Goal: Task Accomplishment & Management: Manage account settings

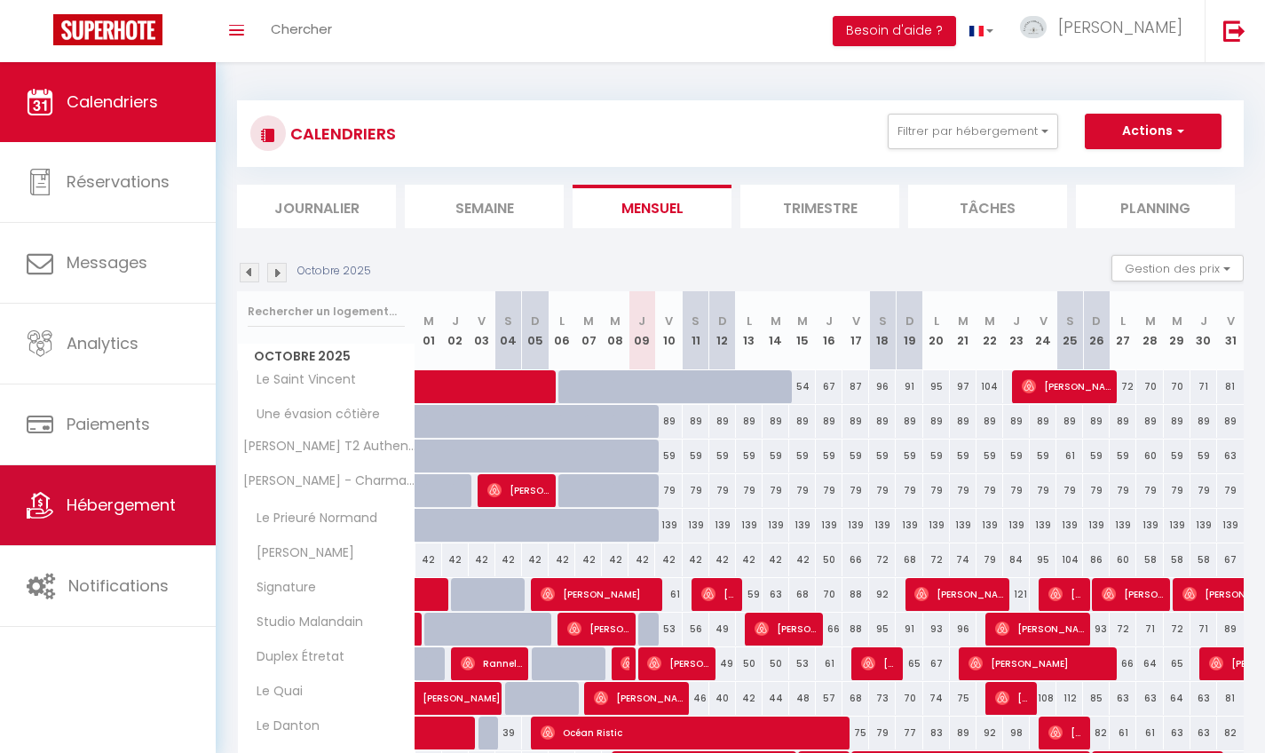
click at [113, 527] on link "Hébergement" at bounding box center [108, 505] width 216 height 80
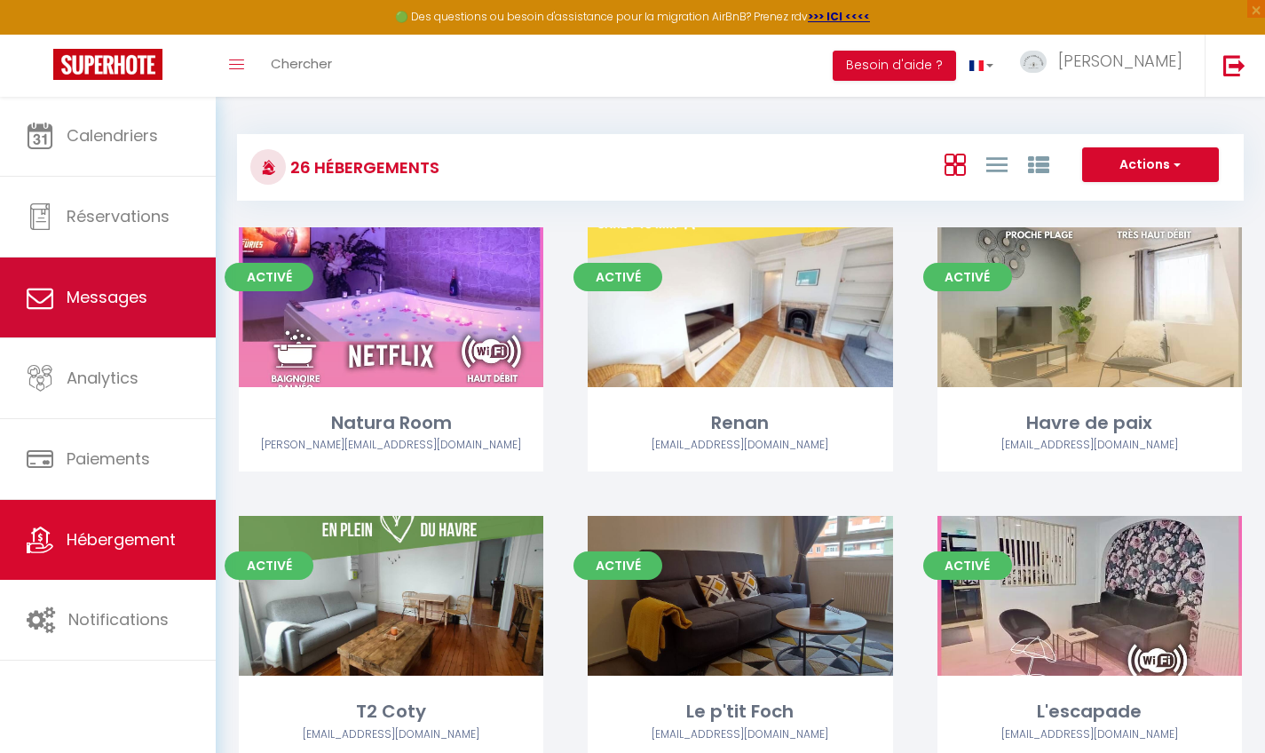
click at [109, 296] on span "Messages" at bounding box center [107, 297] width 81 height 22
select select "message"
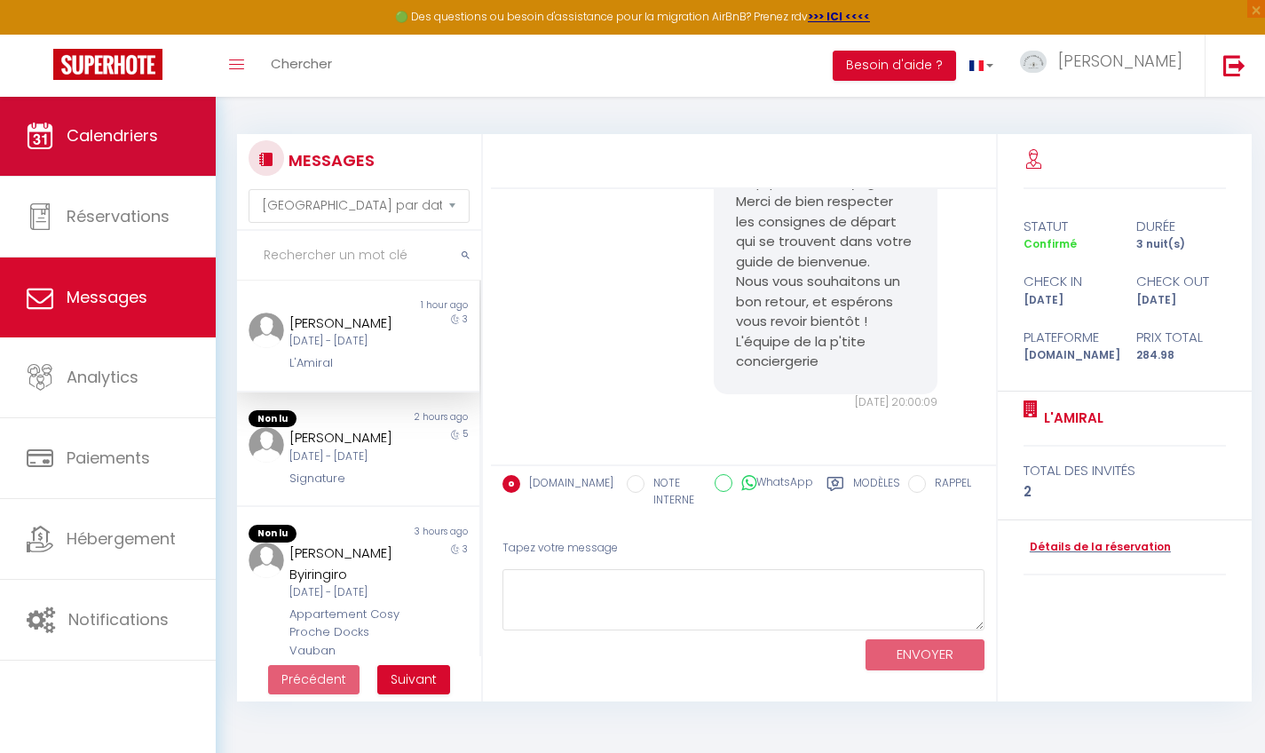
click at [145, 156] on link "Calendriers" at bounding box center [108, 136] width 216 height 80
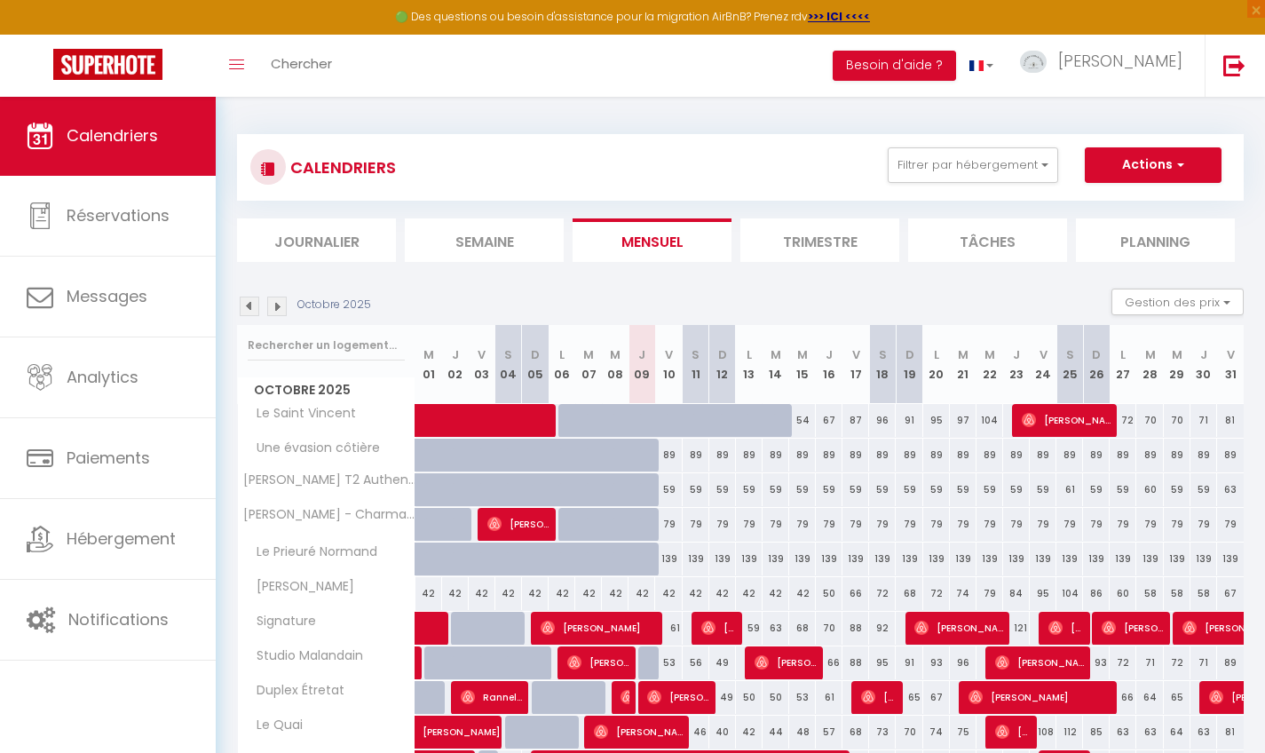
click at [246, 308] on img at bounding box center [250, 306] width 20 height 20
select select
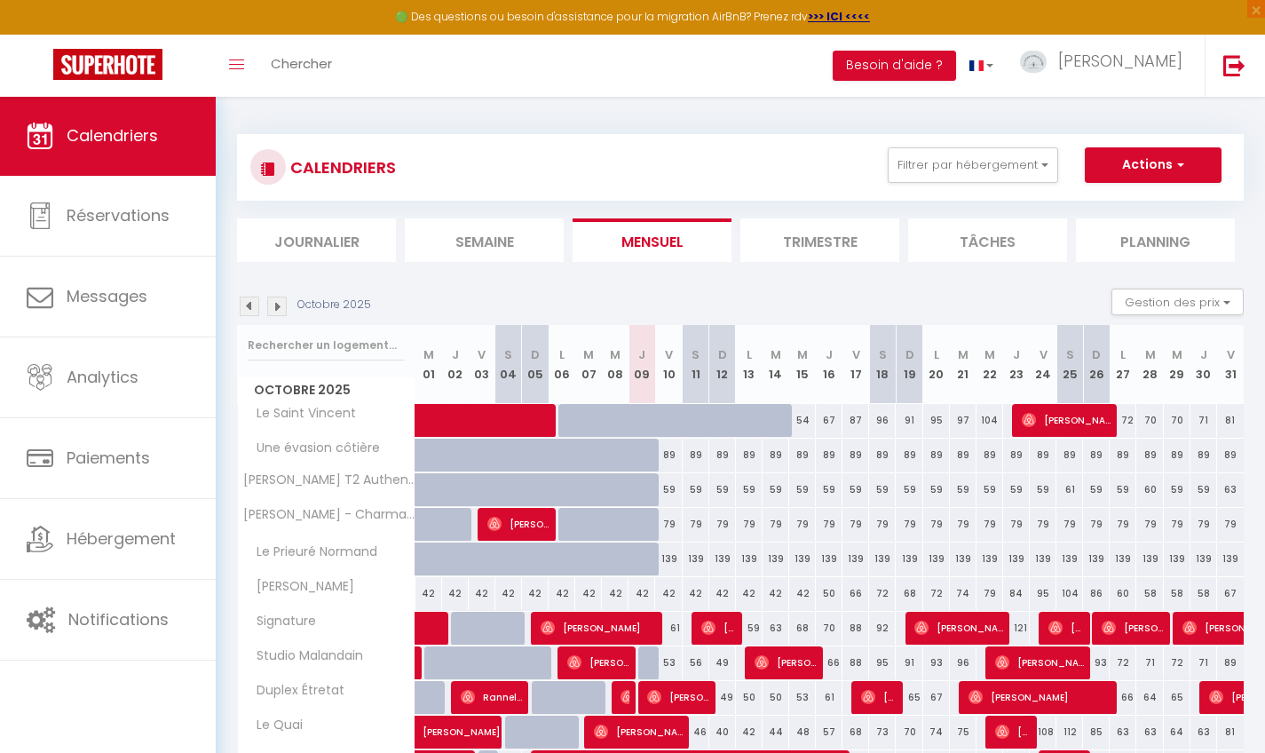
select select
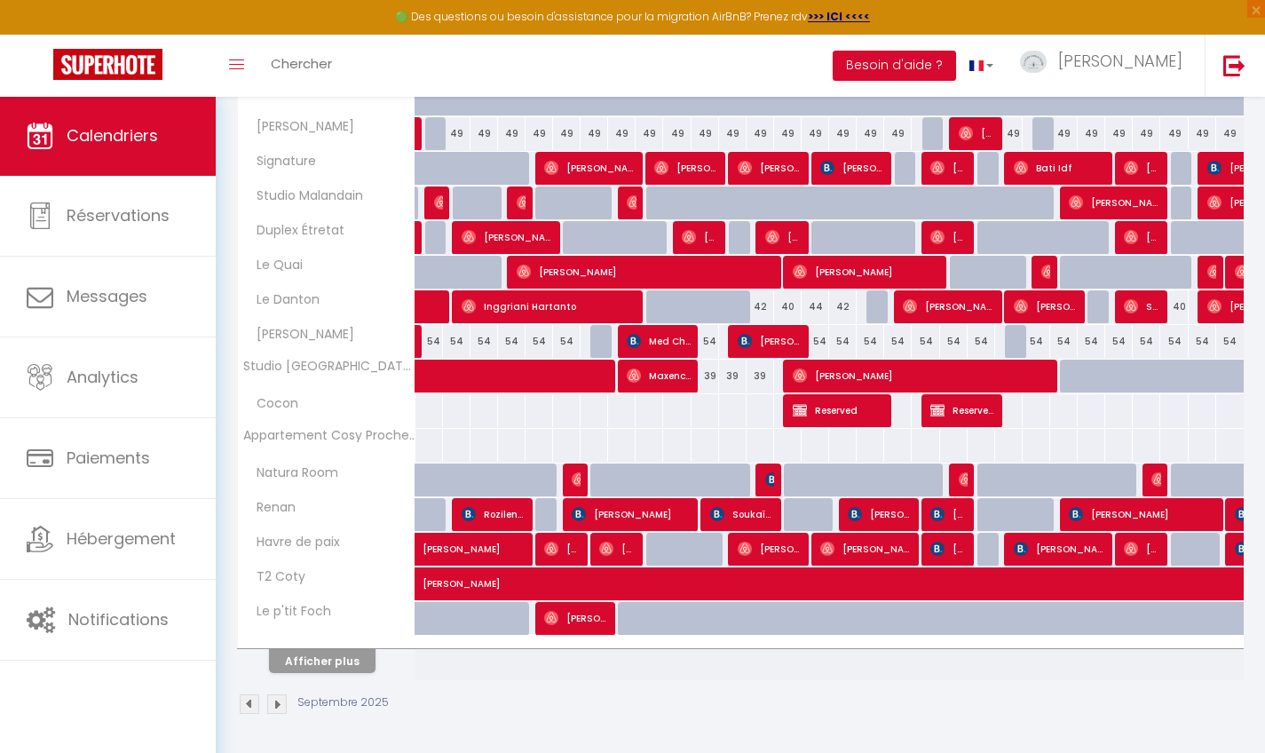
scroll to position [459, 0]
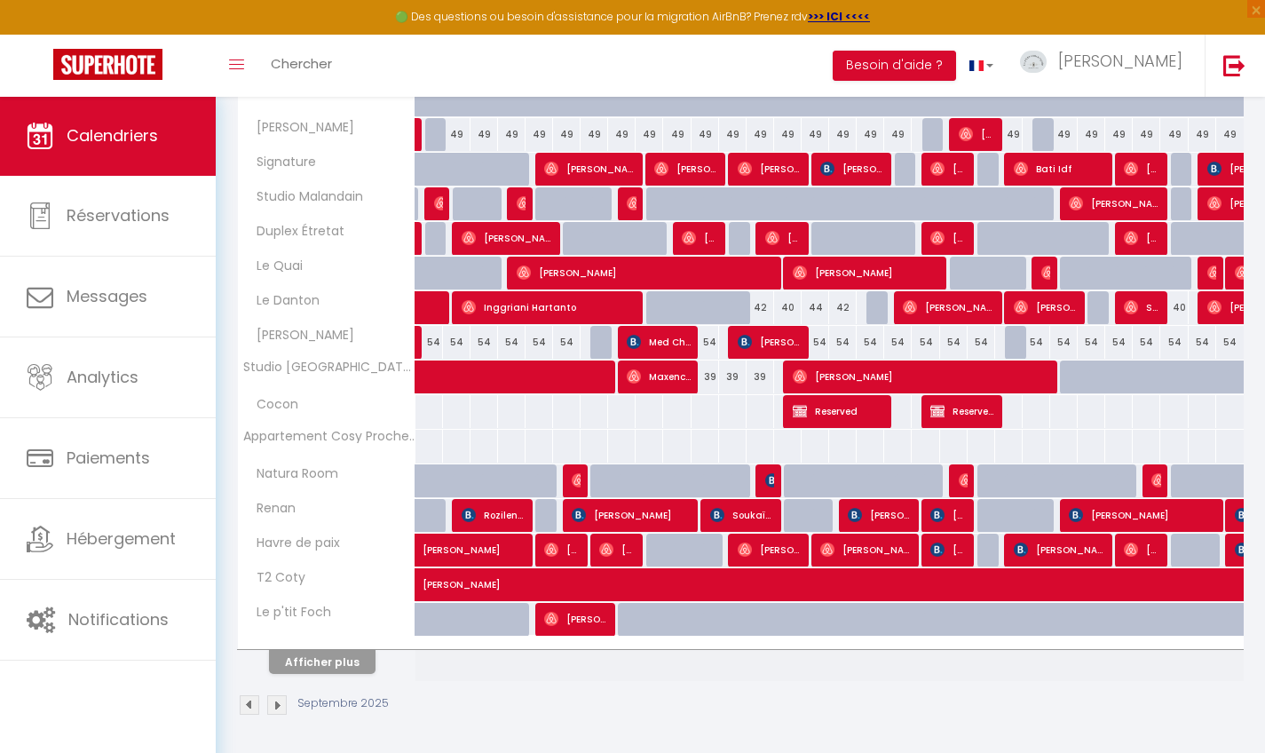
click at [1072, 554] on span "[PERSON_NAME]" at bounding box center [1059, 550] width 91 height 34
select select "OK"
select select "KO"
select select "0"
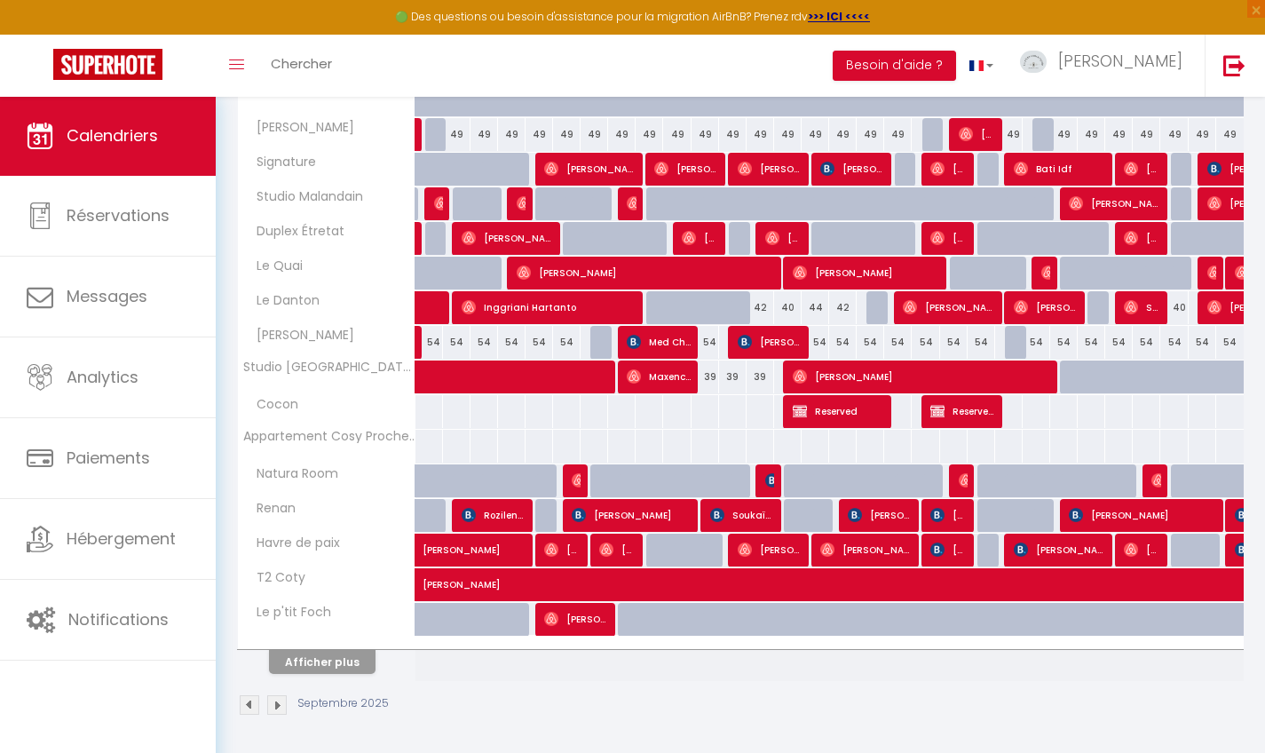
select select "1"
select select
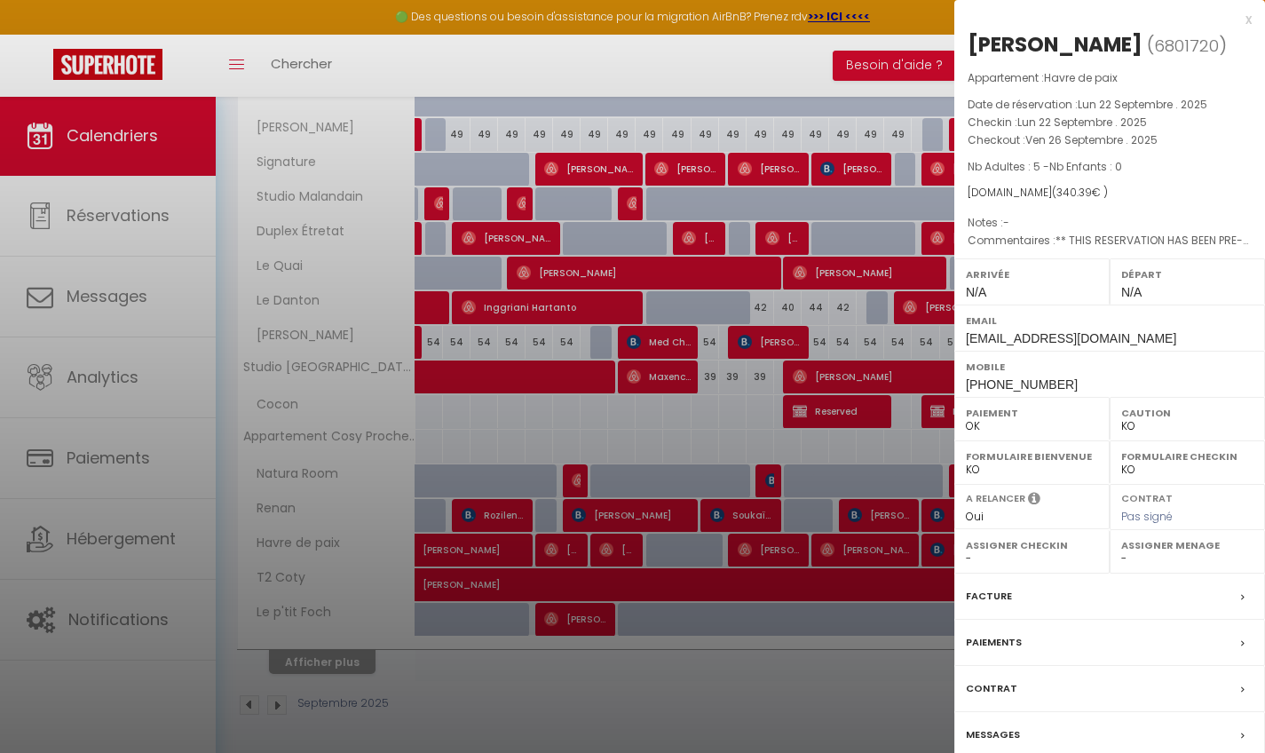
click at [1017, 590] on div "Facture" at bounding box center [1109, 596] width 311 height 46
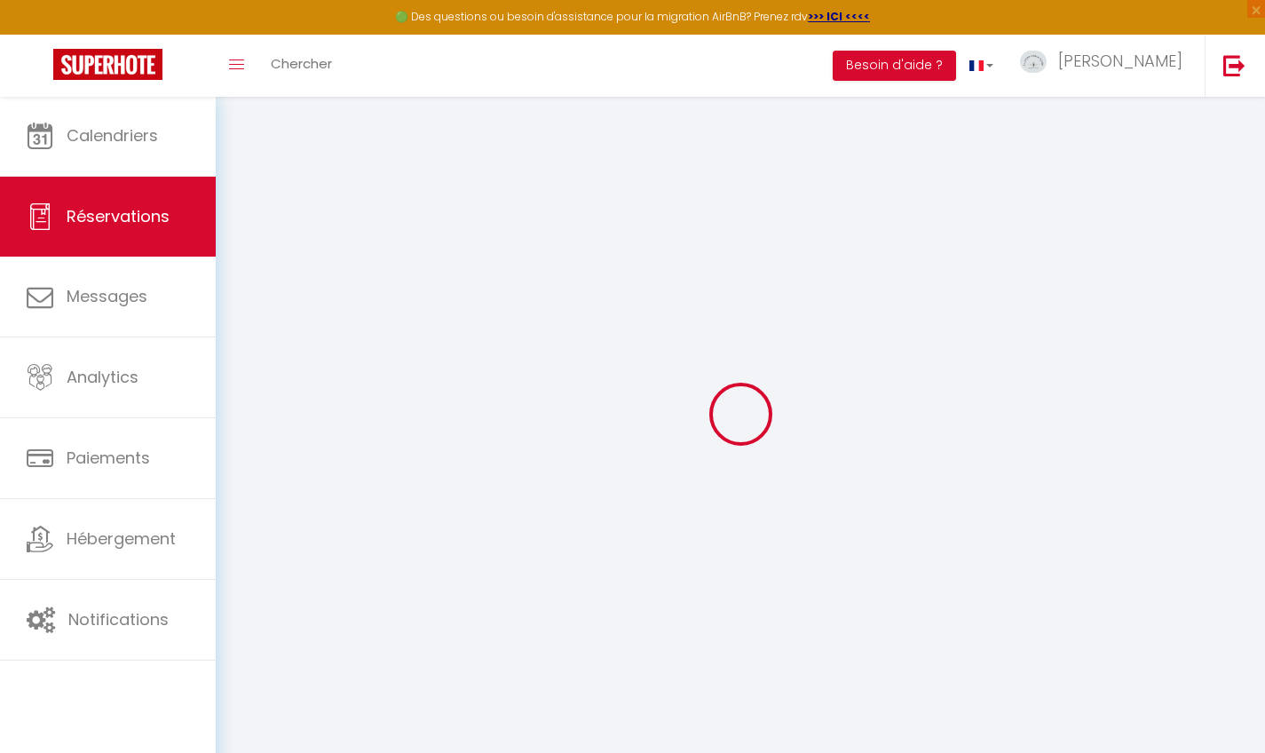
select select
checkbox input "false"
select select
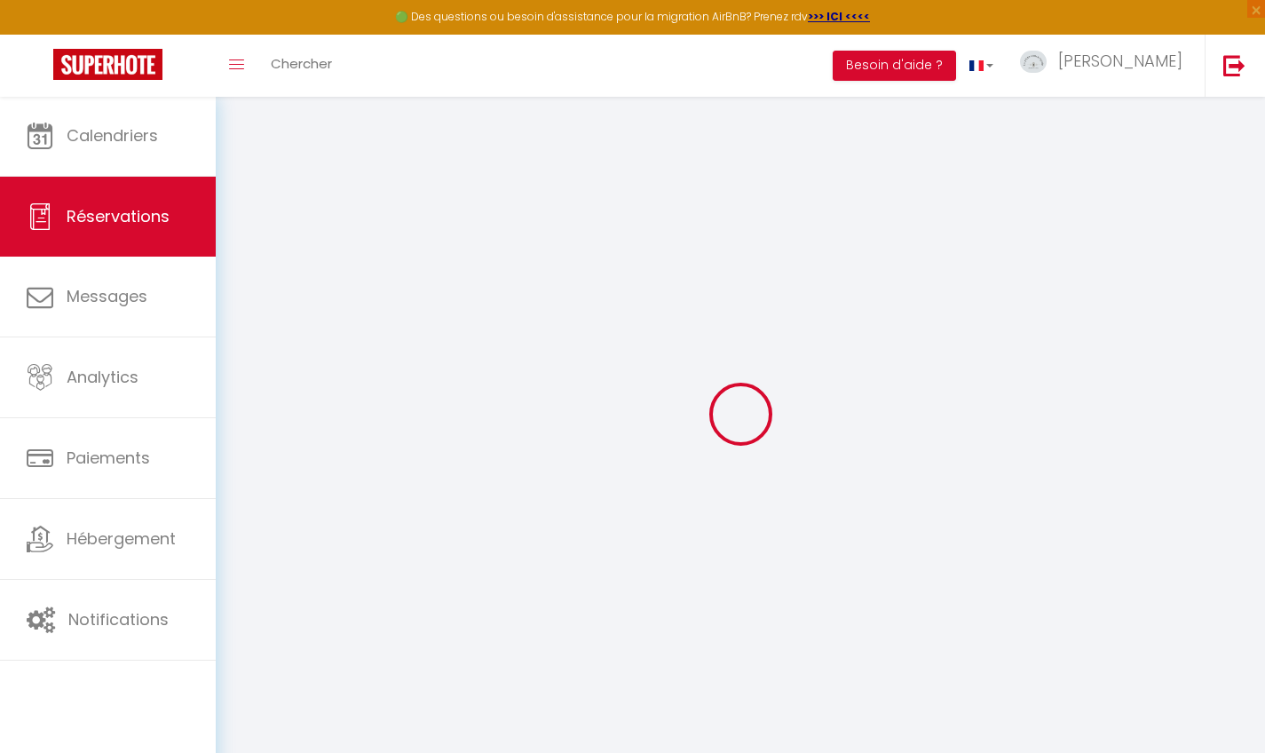
checkbox input "false"
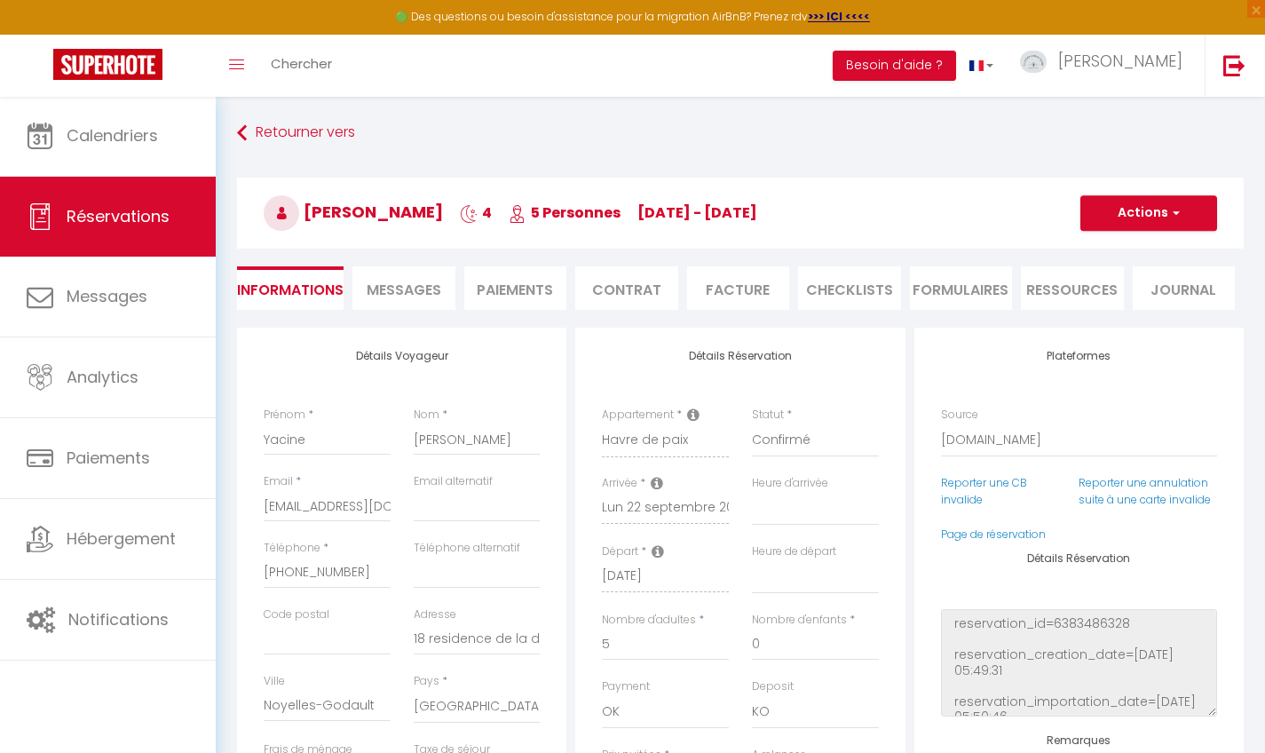
select select
checkbox input "false"
type voyageur0 "** THIS RESERVATION HAS BEEN PRE-PAID ** BOOKING NOTE : Payment charge is EUR 4…"
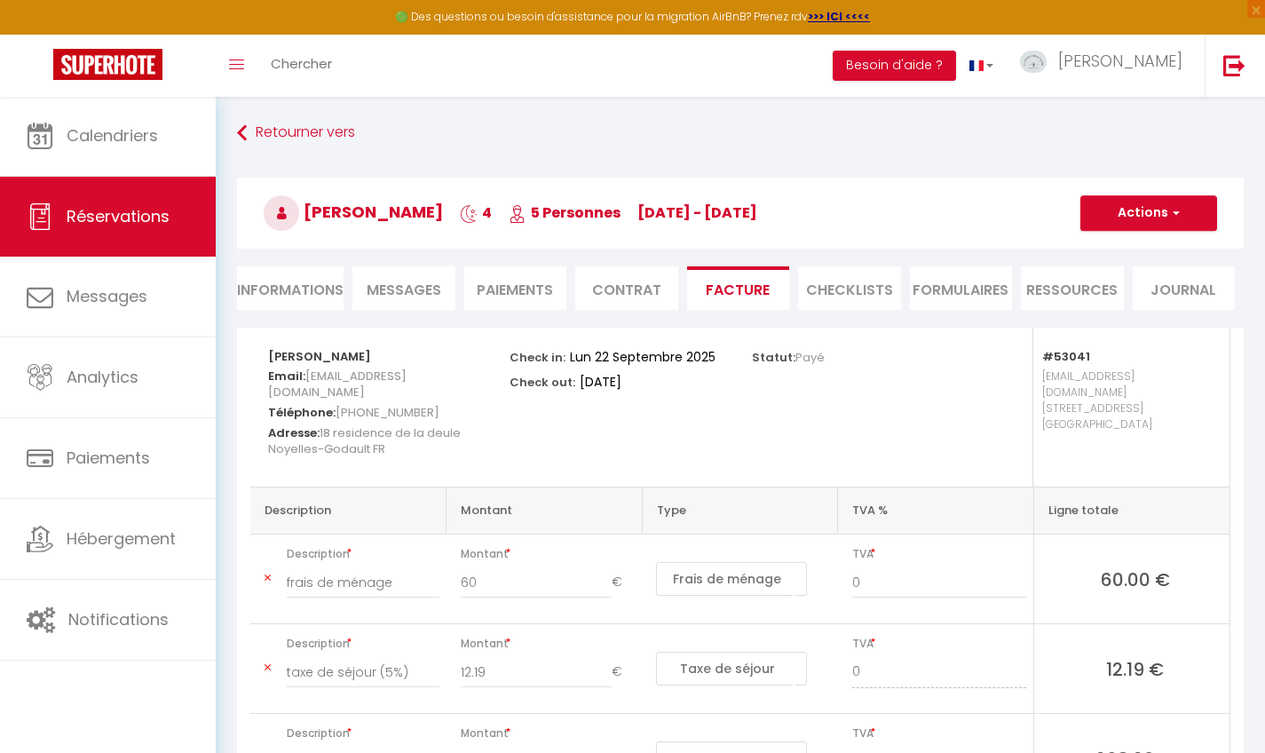
click at [1153, 217] on button "Actions" at bounding box center [1148, 213] width 137 height 36
click at [1116, 299] on link "Envoyer la facture" at bounding box center [1135, 298] width 149 height 23
type input "[EMAIL_ADDRESS][DOMAIN_NAME]"
select select "fr"
type input "Votre facture 6801720 - [GEOGRAPHIC_DATA]"
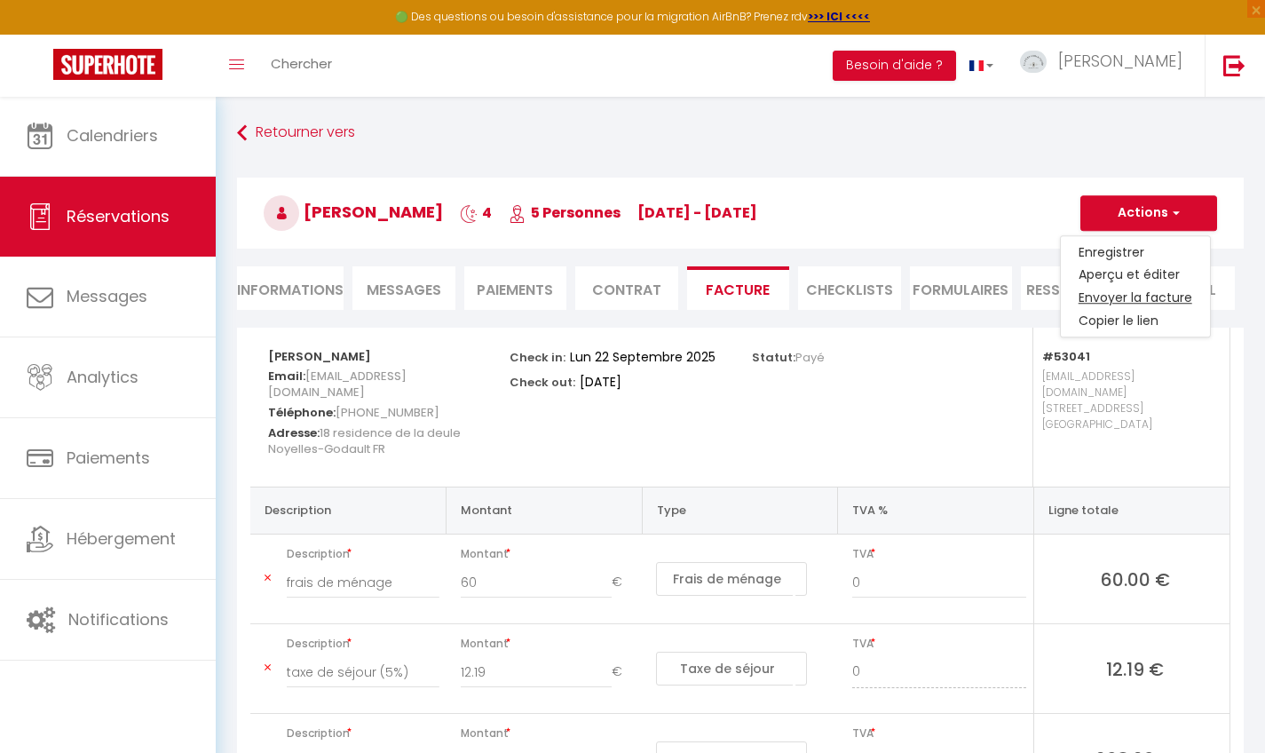
type textarea "Bonjour, Voici le lien pour télécharger votre facture : [URL][DOMAIN_NAME] Déta…"
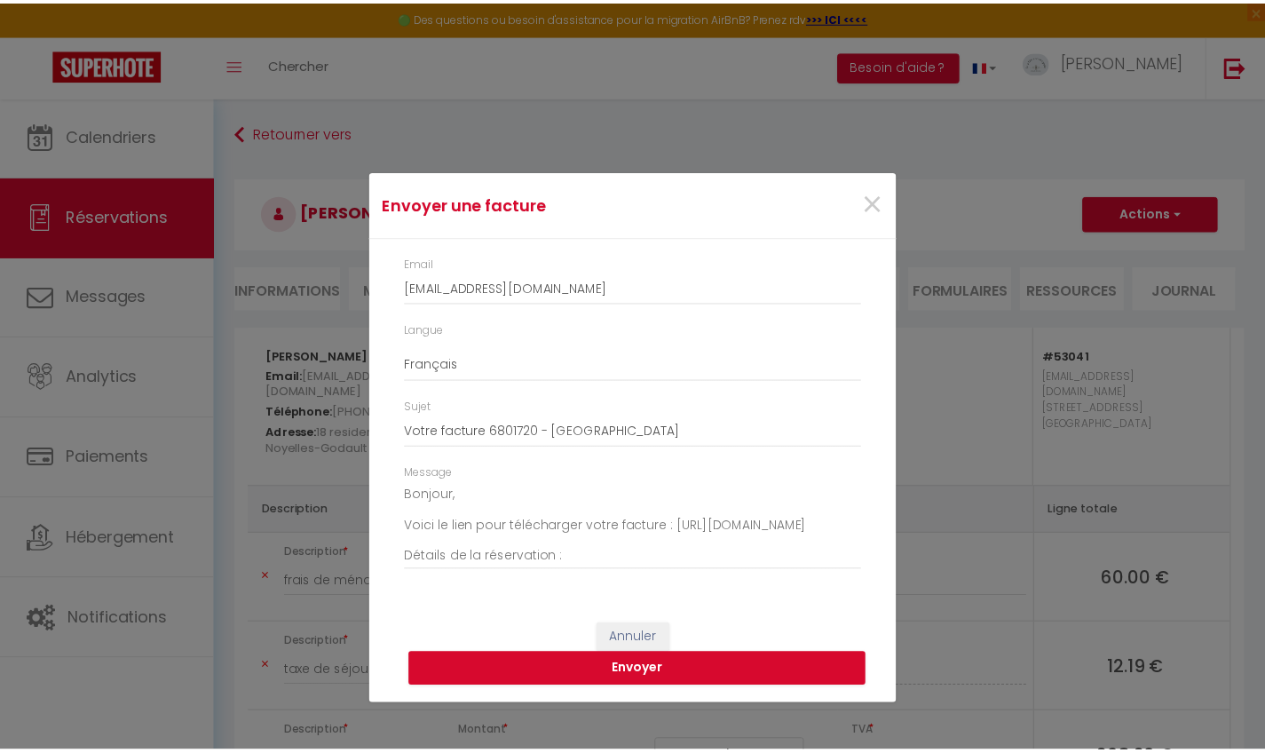
scroll to position [157, 0]
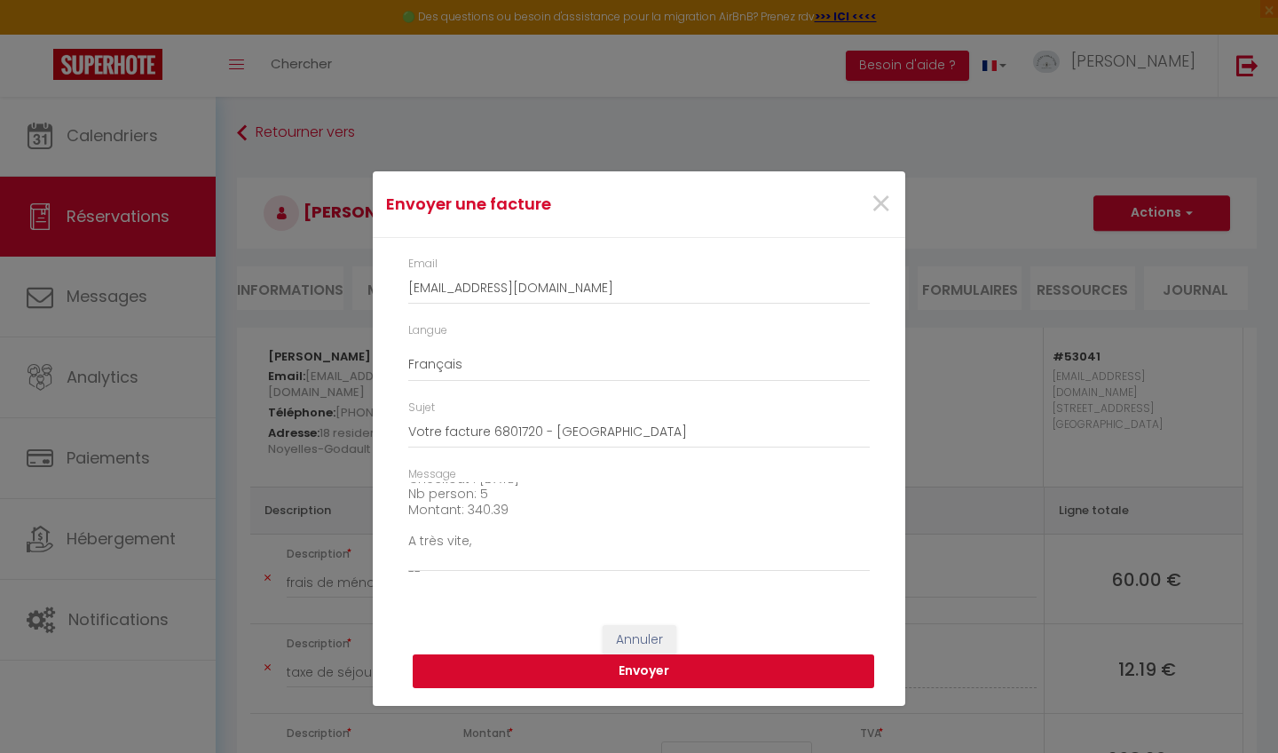
click at [666, 675] on button "Envoyer" at bounding box center [644, 671] width 462 height 34
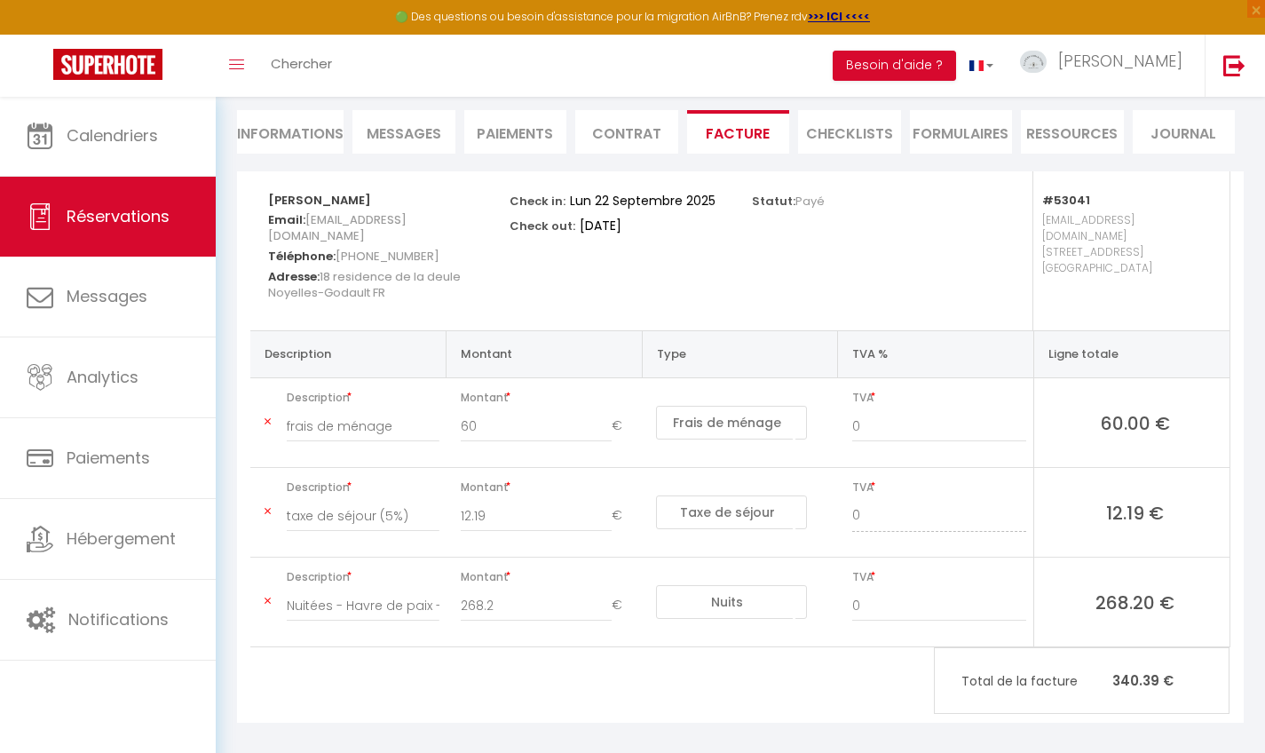
scroll to position [154, 0]
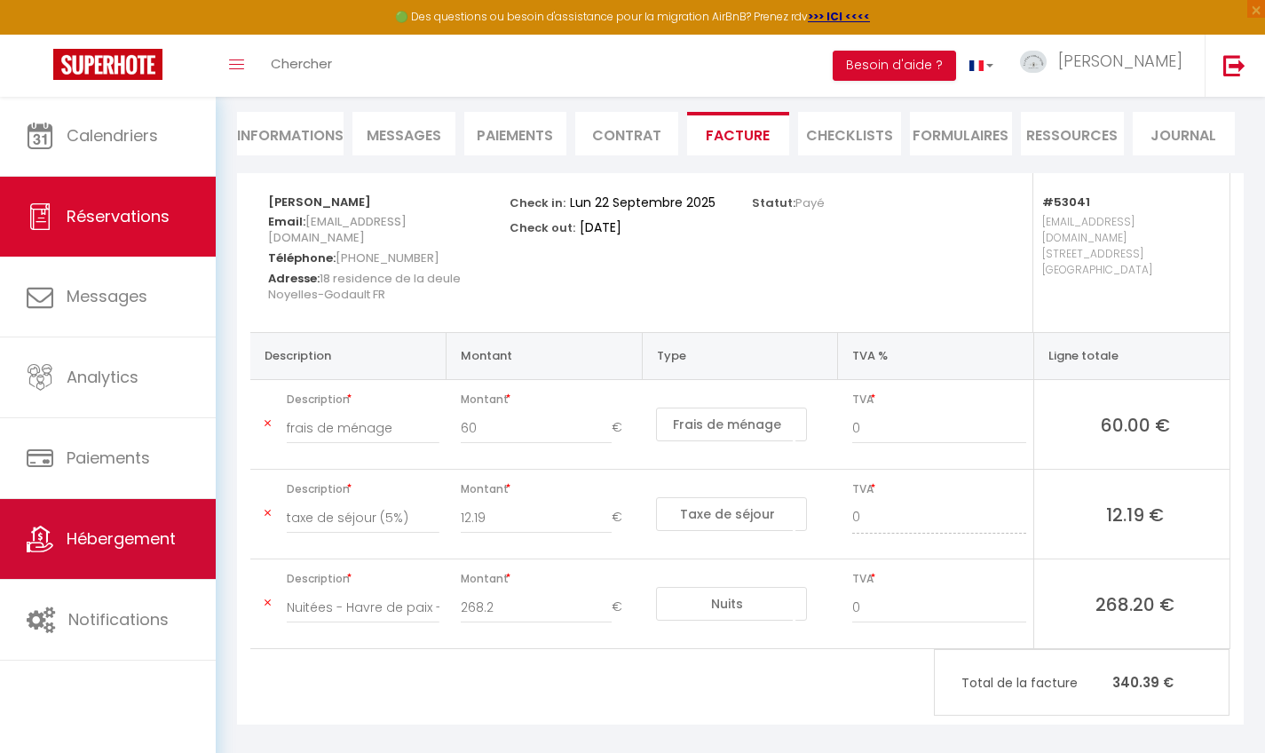
click at [109, 541] on span "Hébergement" at bounding box center [121, 538] width 109 height 22
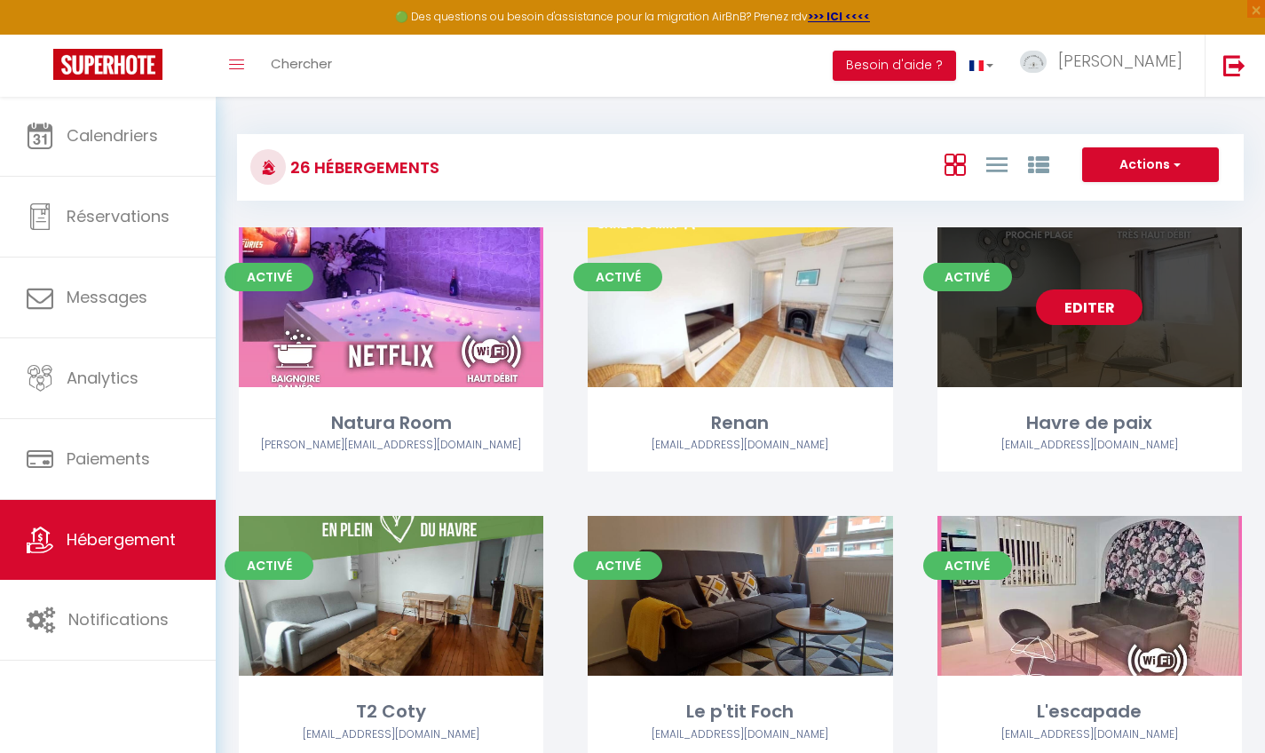
click at [1101, 307] on link "Editer" at bounding box center [1089, 307] width 107 height 36
select select "3"
select select "2"
select select "1"
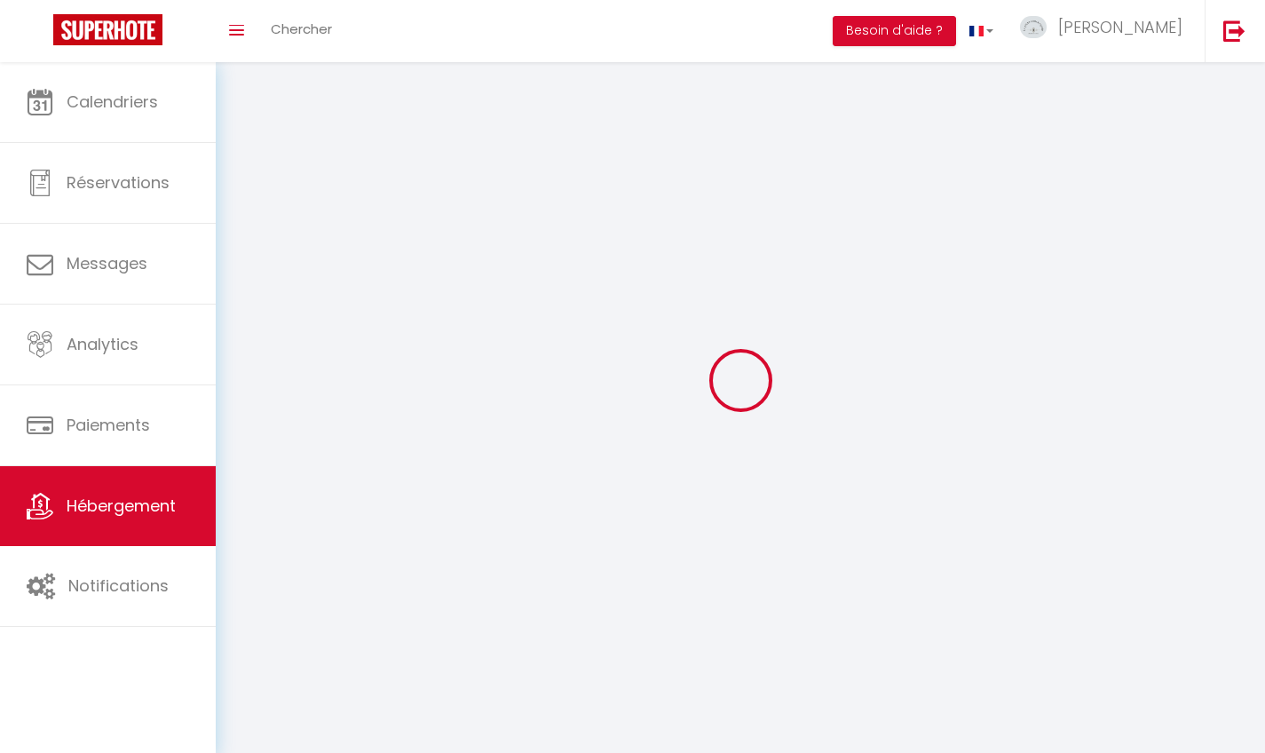
select select
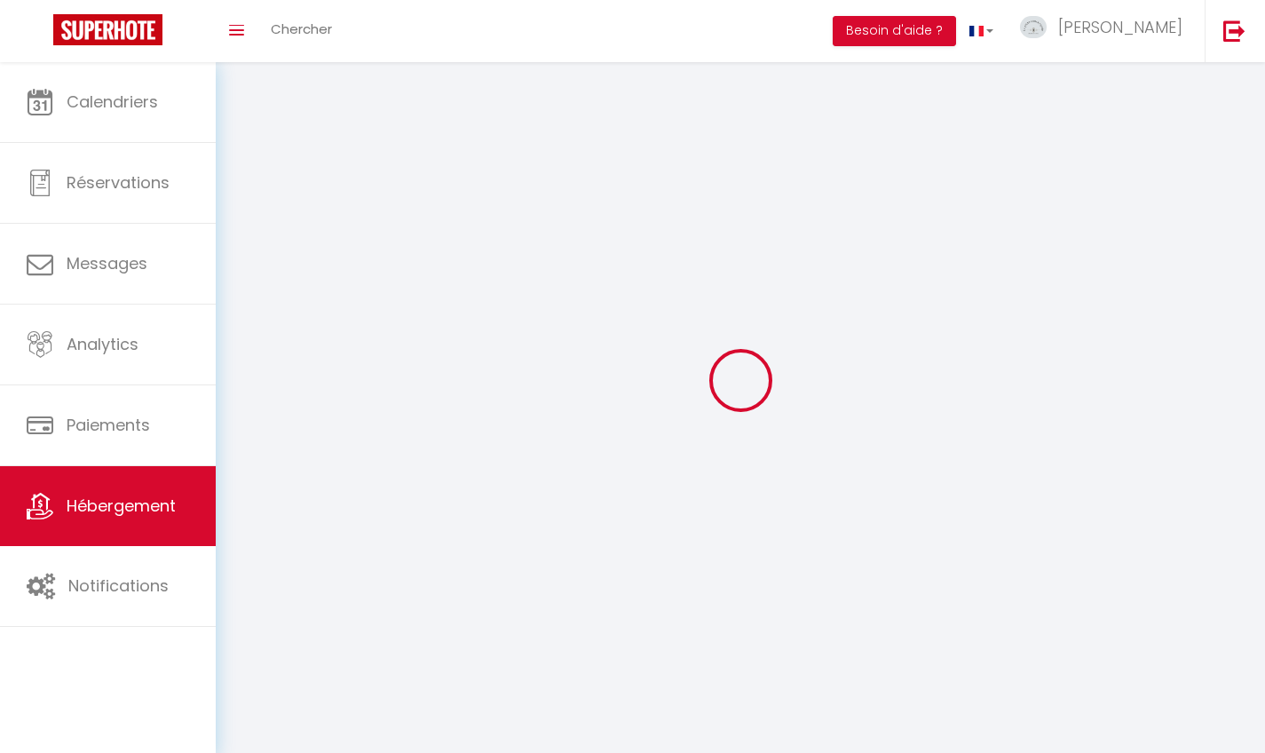
select select
checkbox input "false"
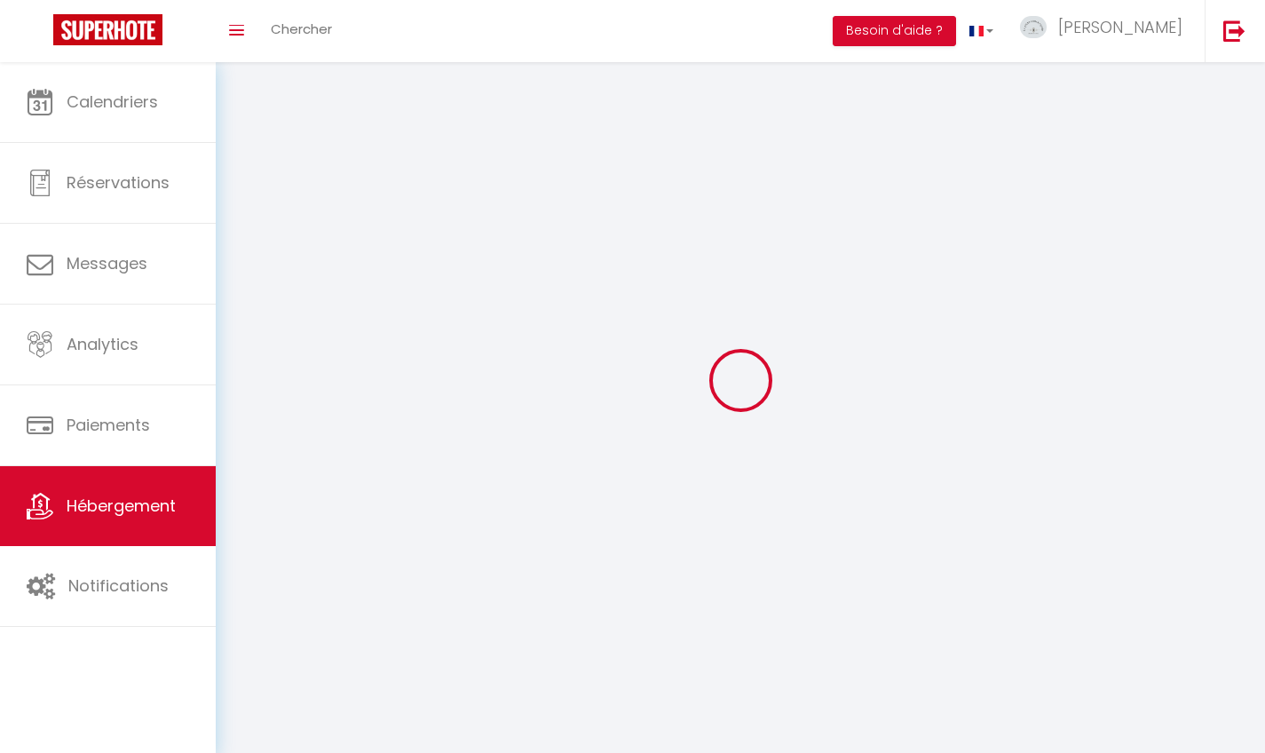
select select
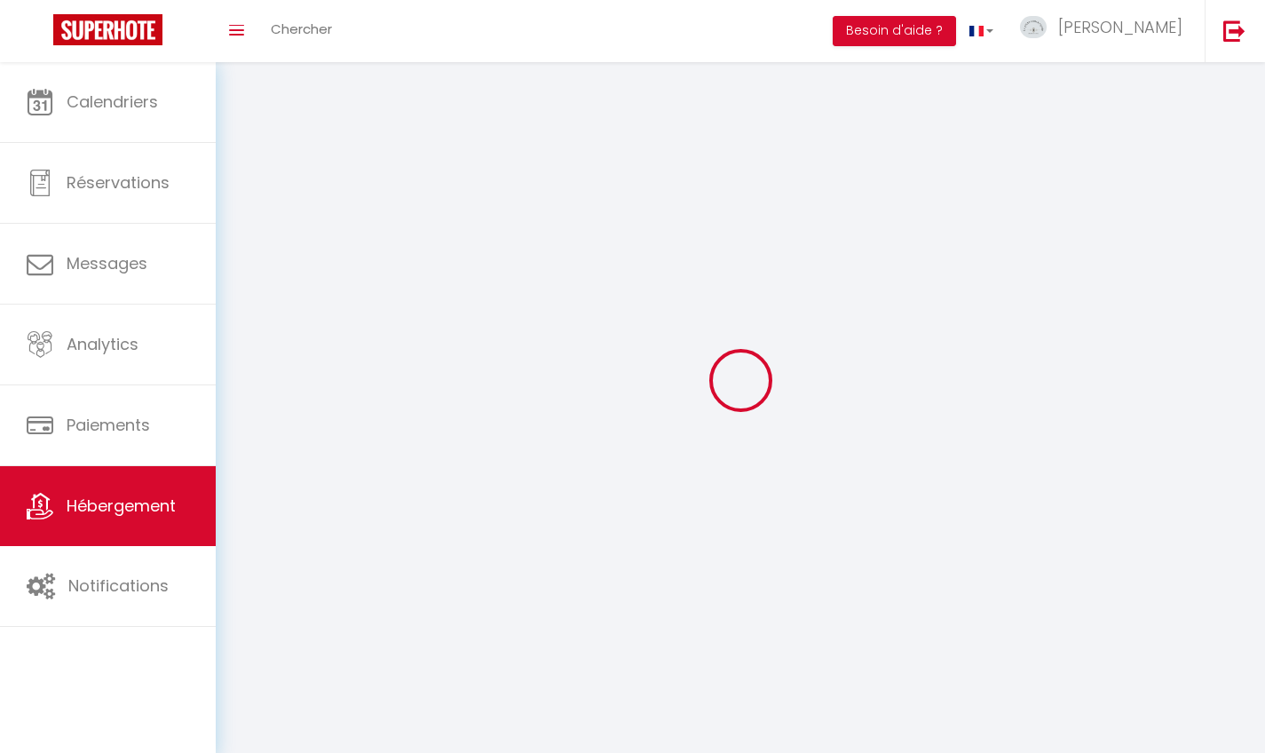
select select
checkbox input "false"
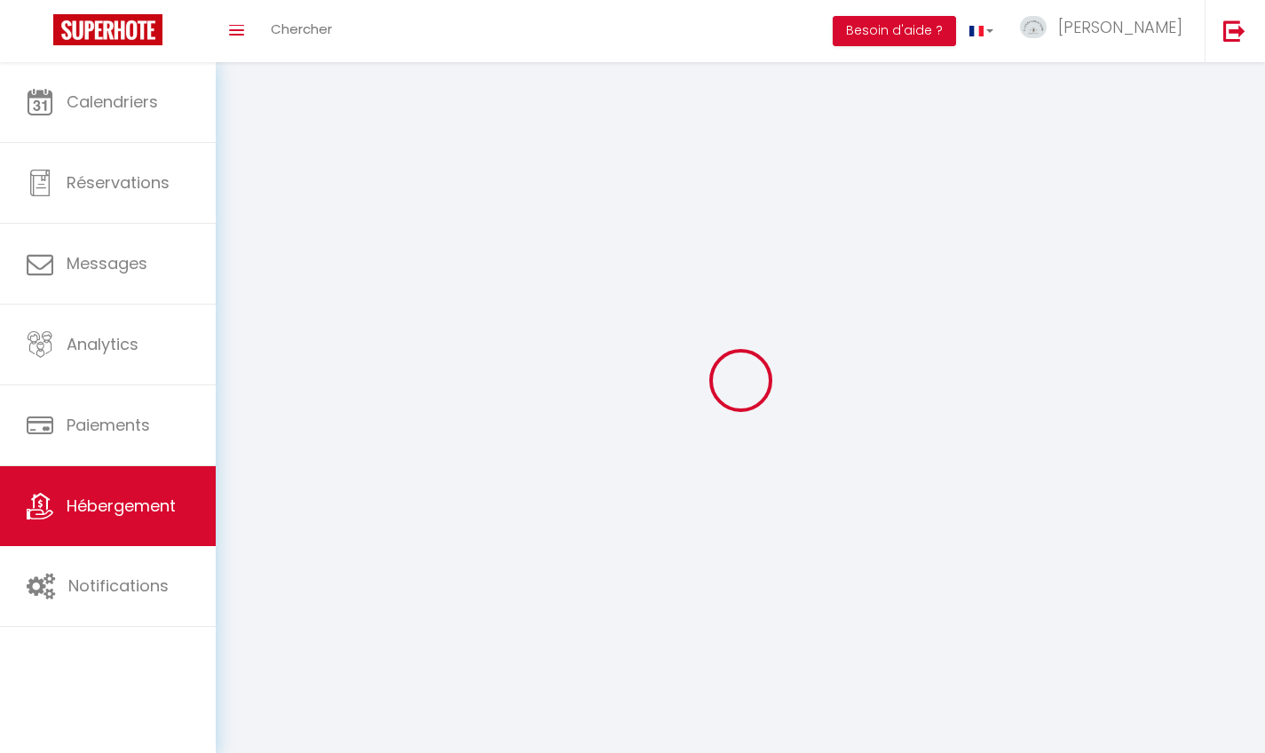
checkbox input "false"
select select
select select "1"
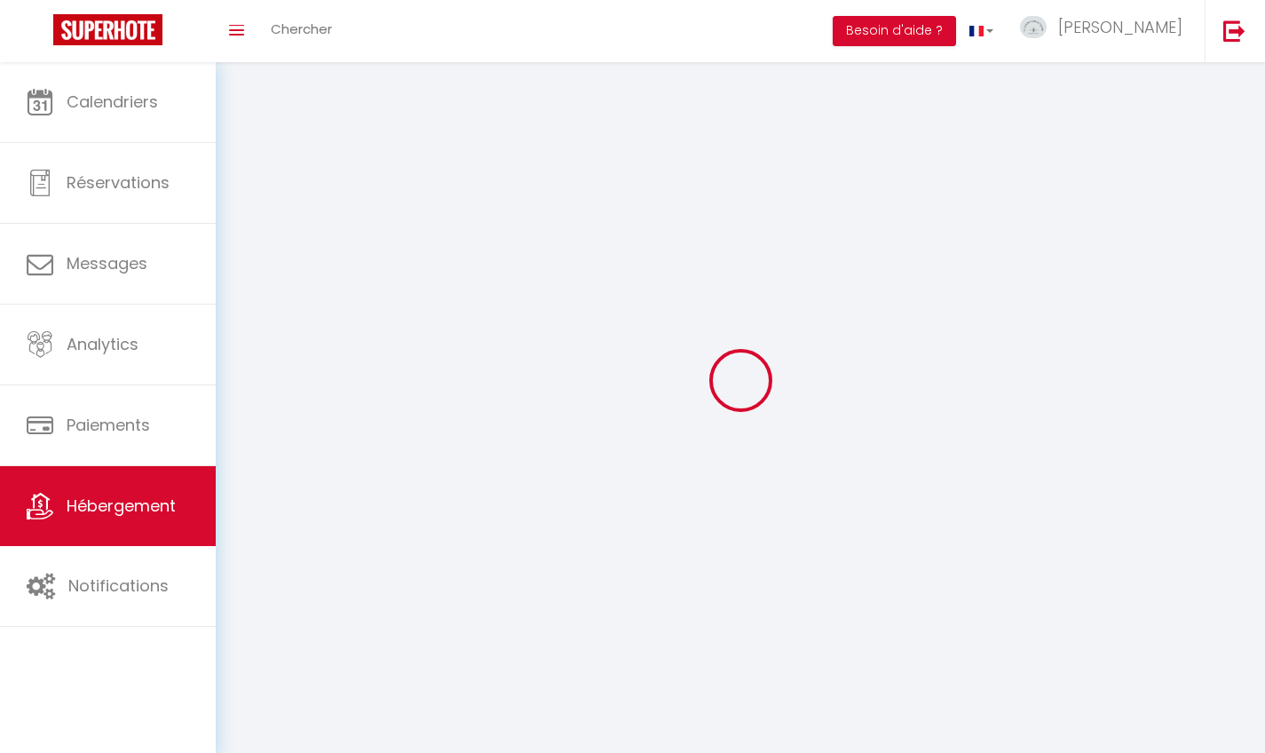
select select "28"
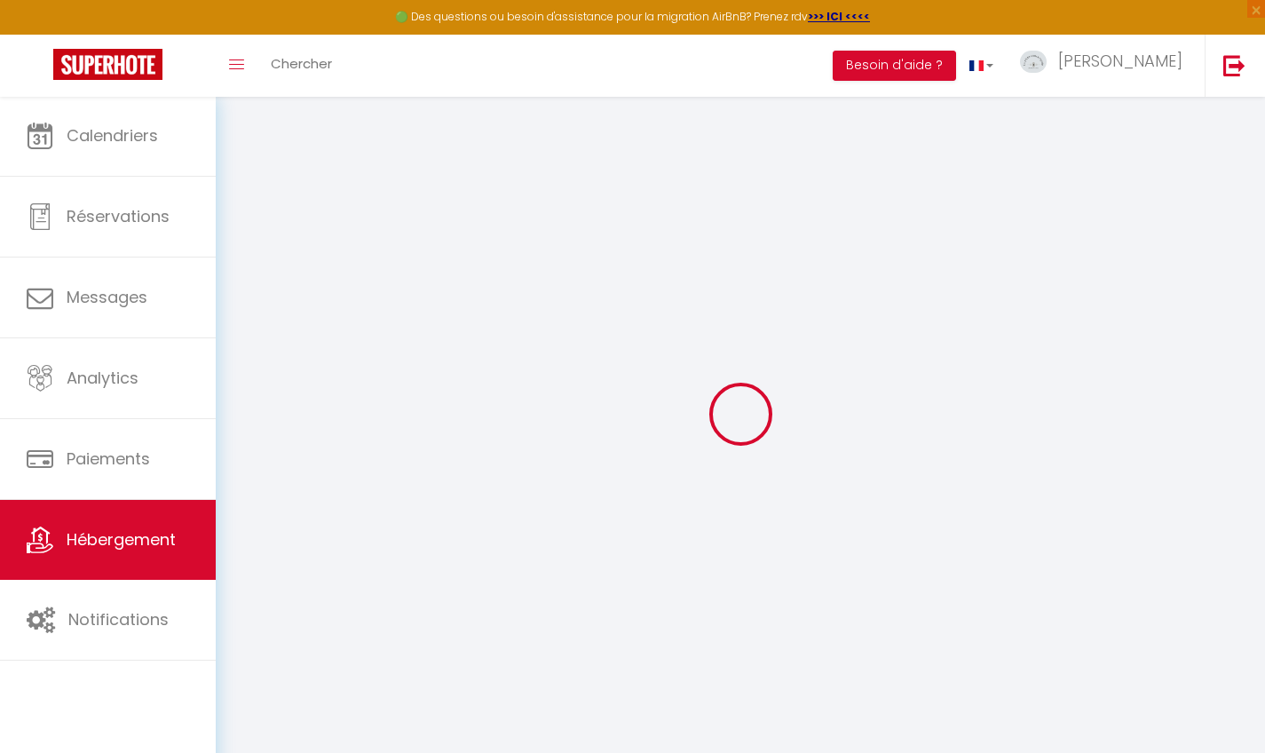
select select
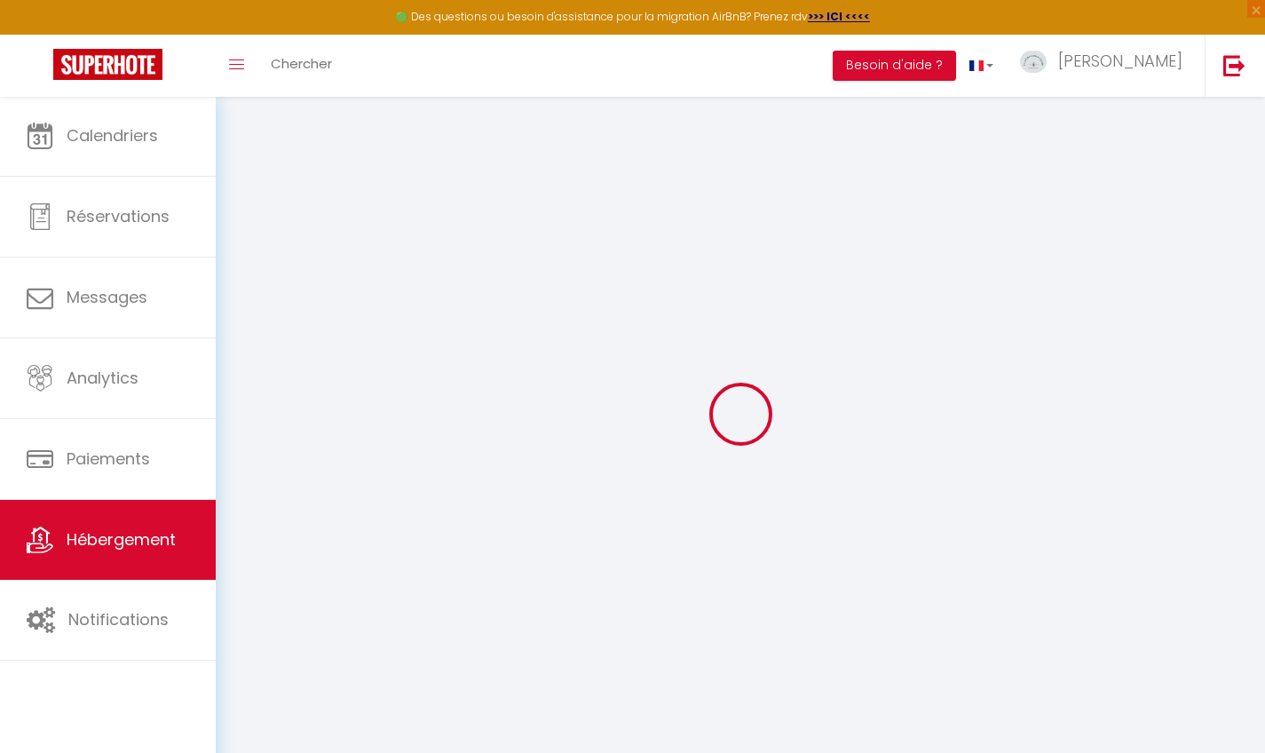
select select
checkbox input "false"
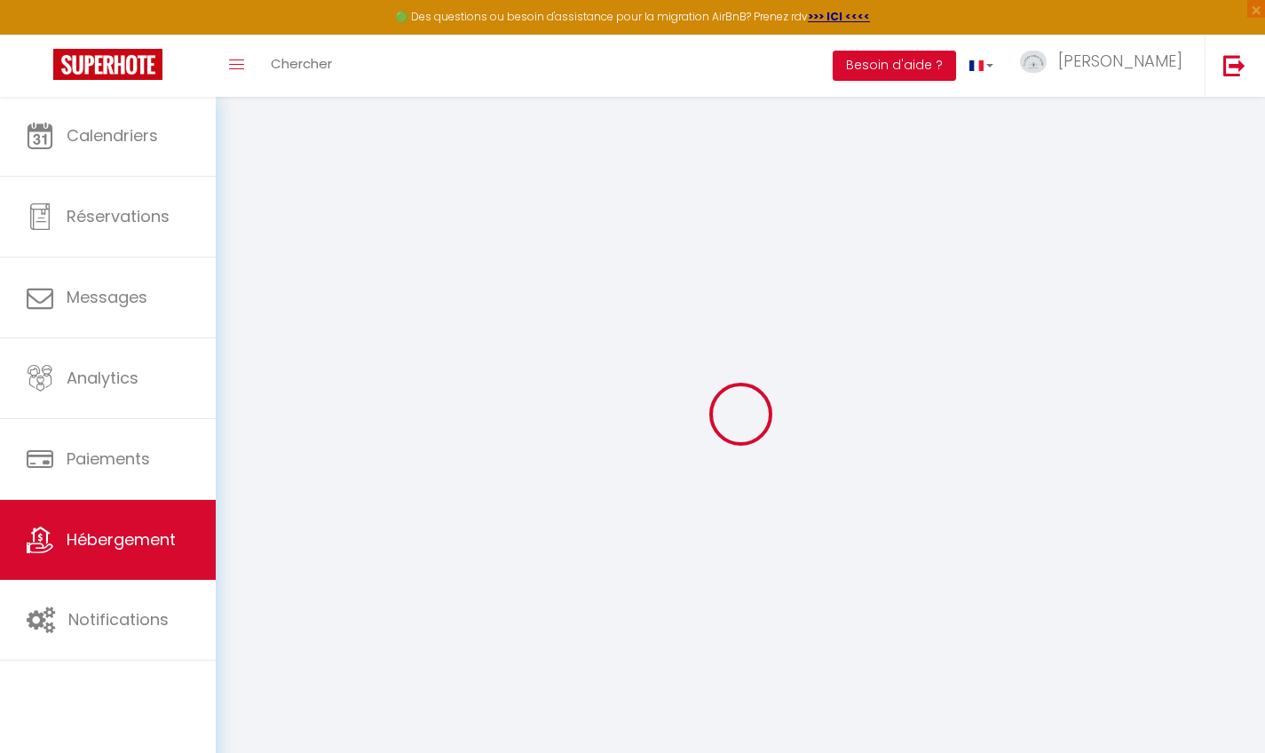
select select
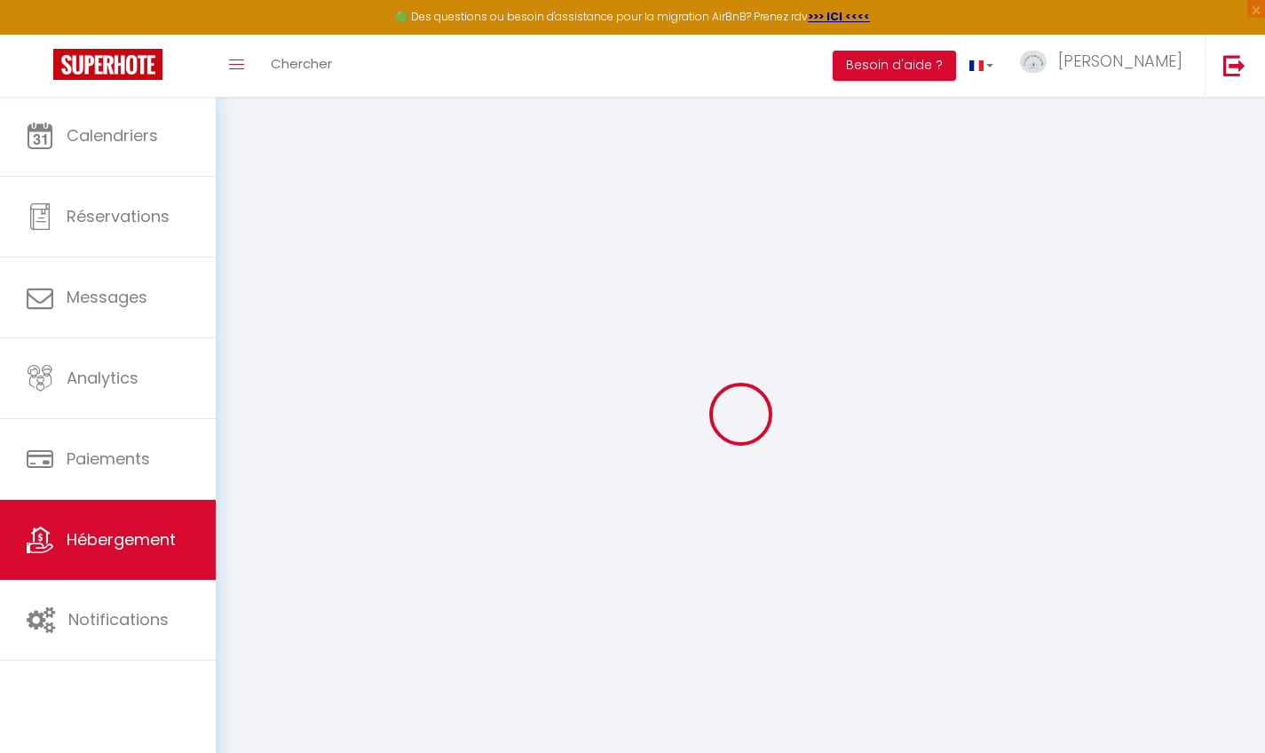
select select
checkbox input "false"
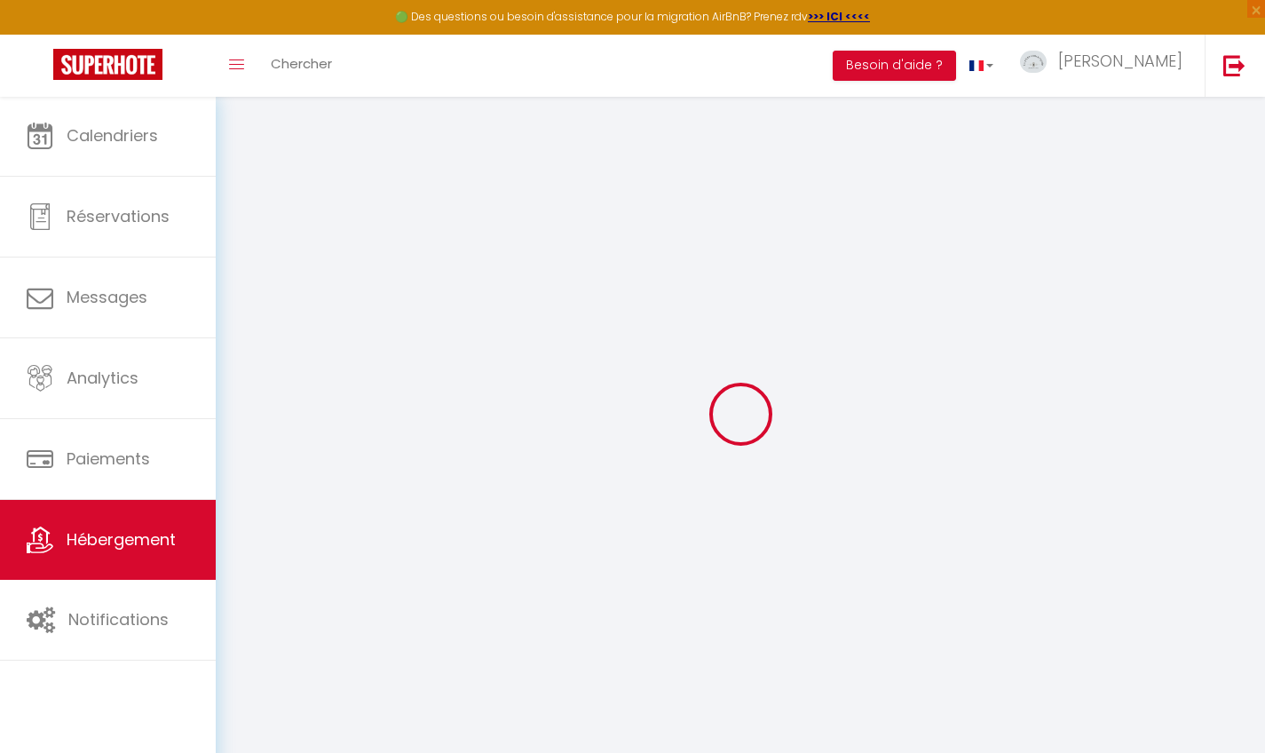
checkbox input "false"
select select
type input "Havre de paix"
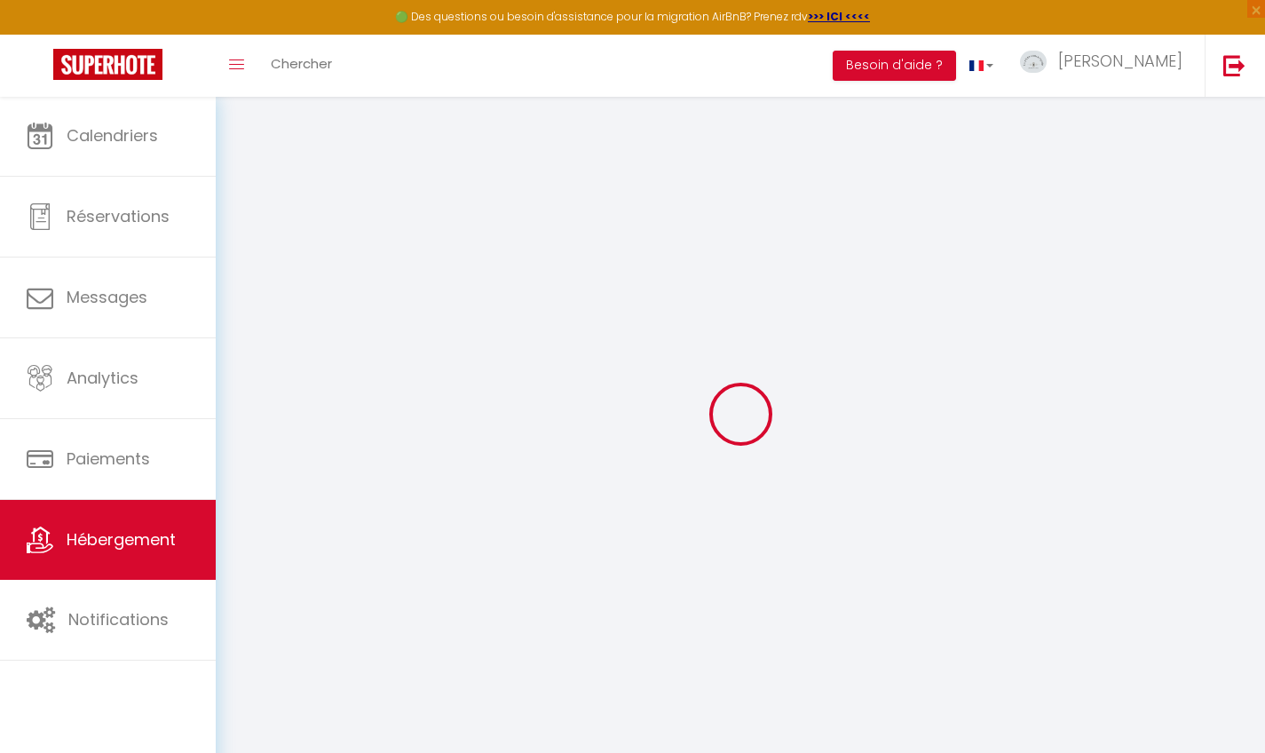
type input "[PERSON_NAME]"
select select "6"
select select "2"
type input "79"
type input "40"
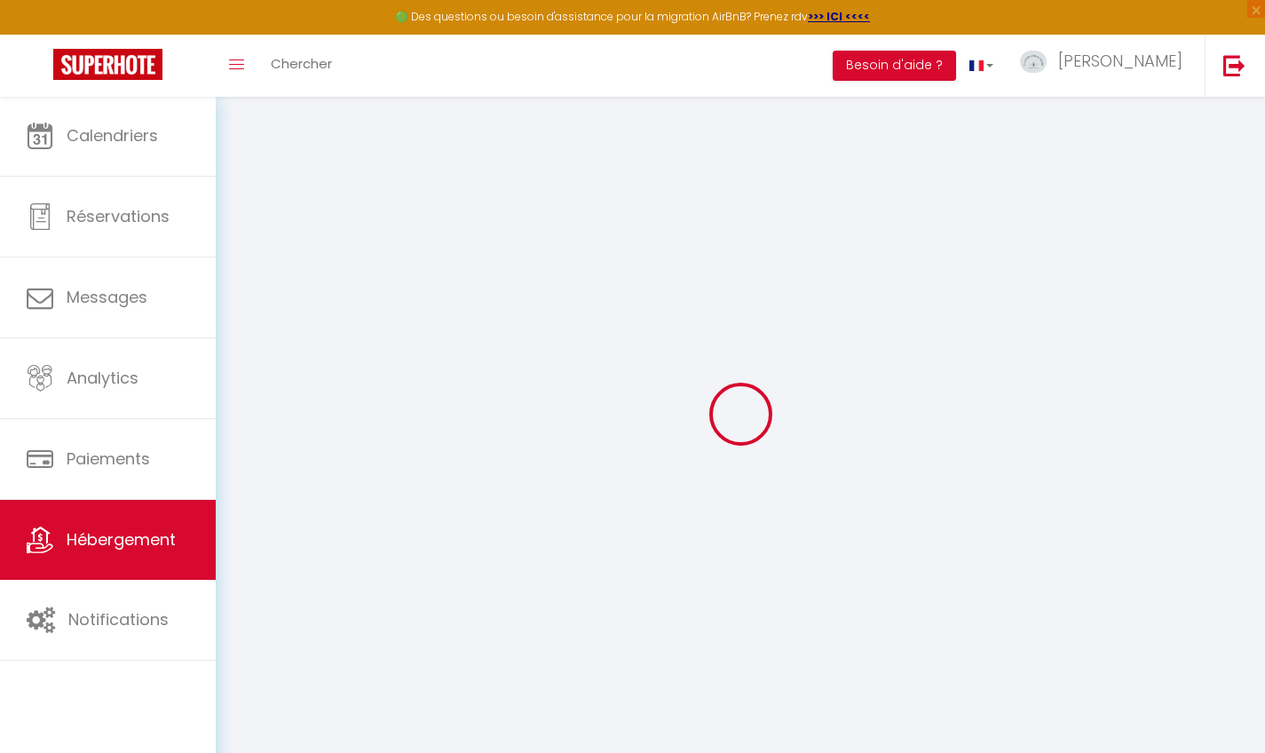
select select
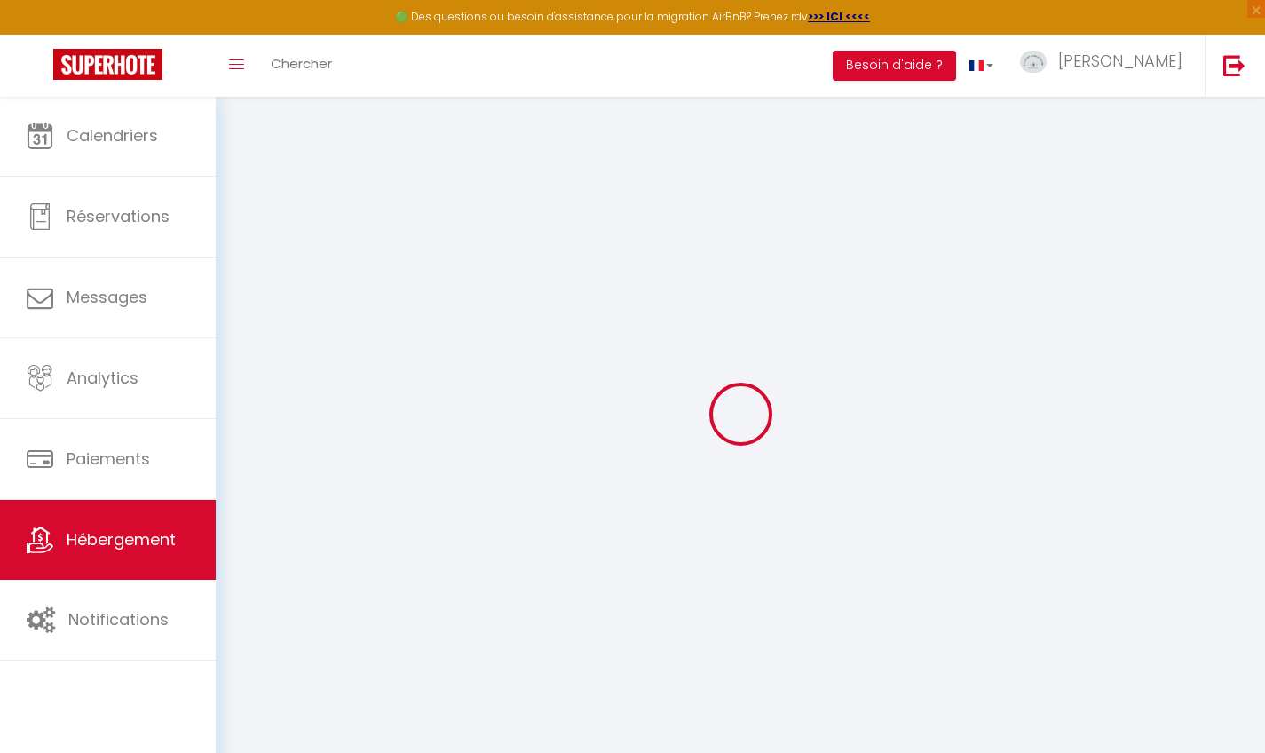
select select
type input "[STREET_ADDRESS]"
type input "76600"
type input "[GEOGRAPHIC_DATA]"
type input "[EMAIL_ADDRESS][DOMAIN_NAME]"
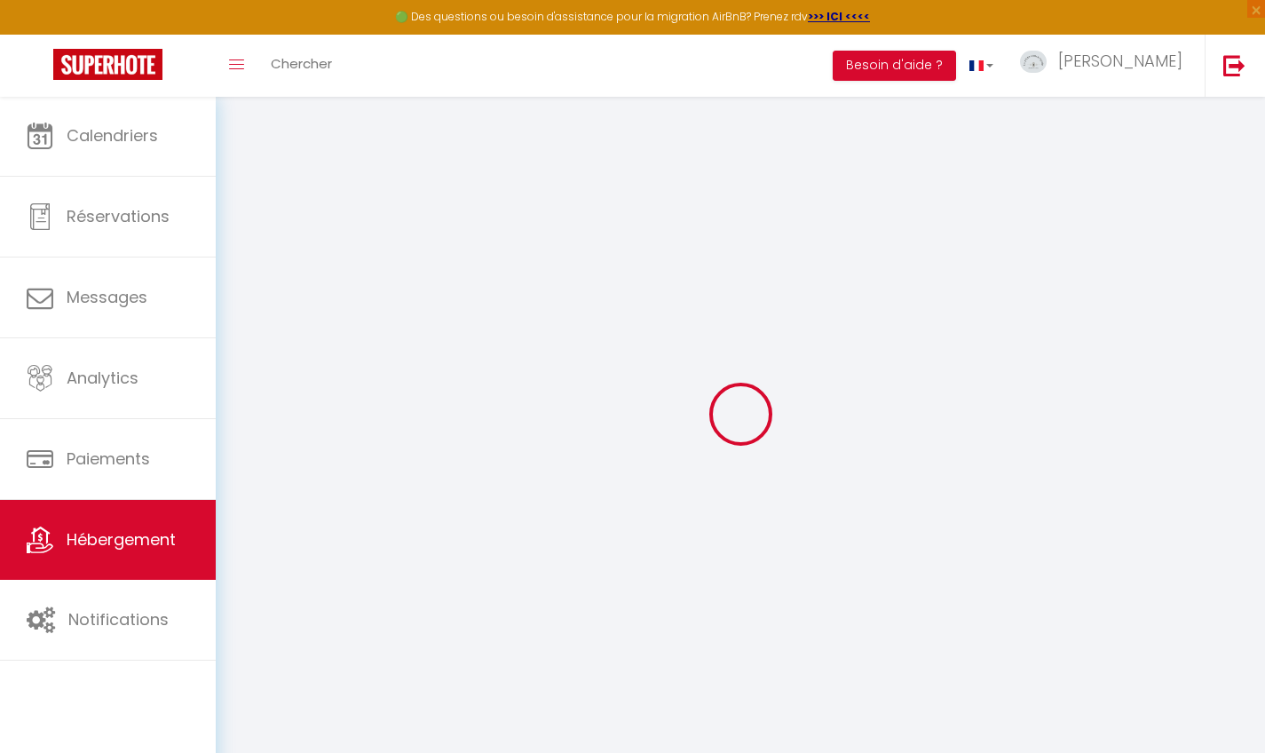
select select
checkbox input "false"
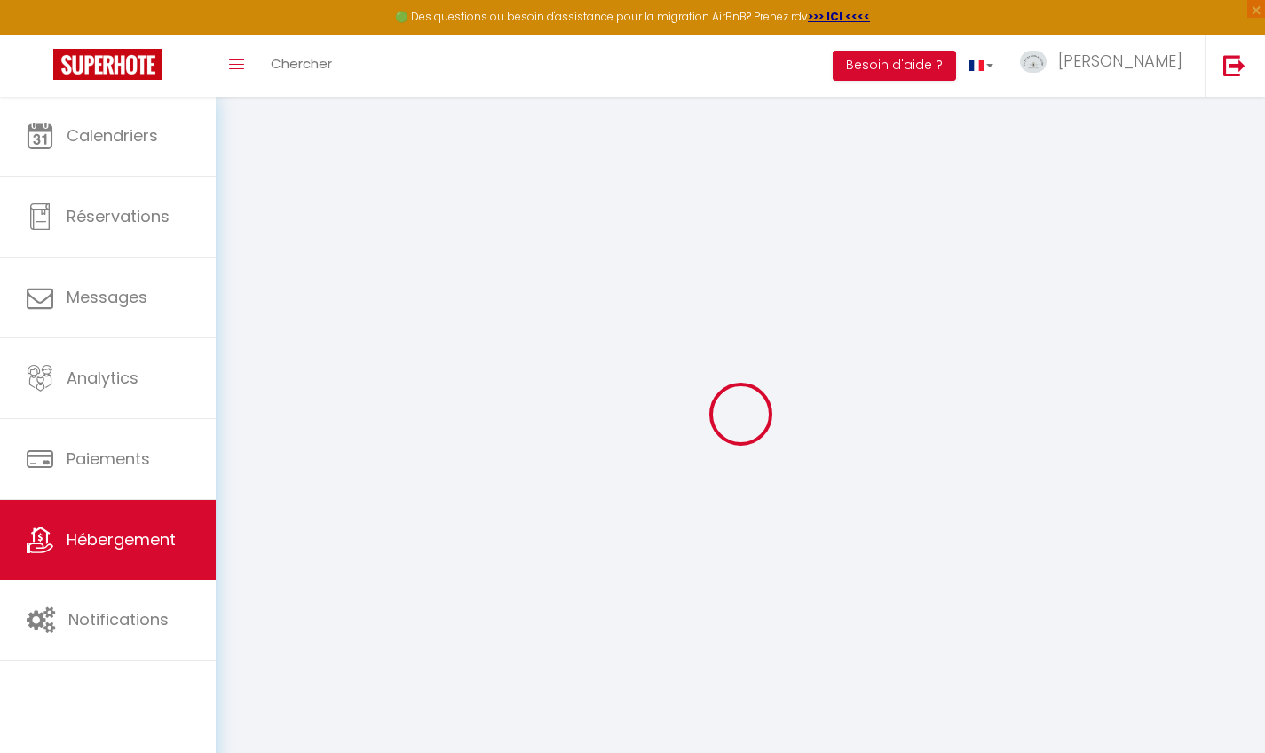
type input "0"
select select
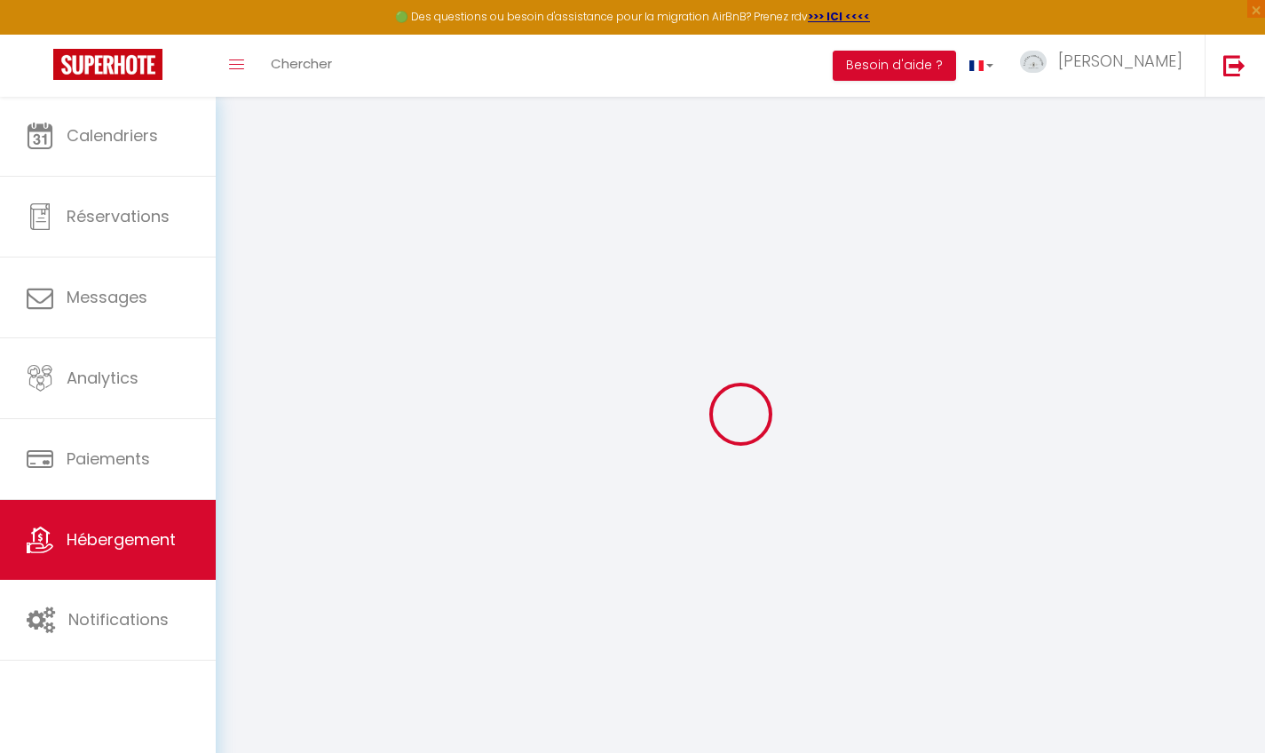
select select
checkbox input "false"
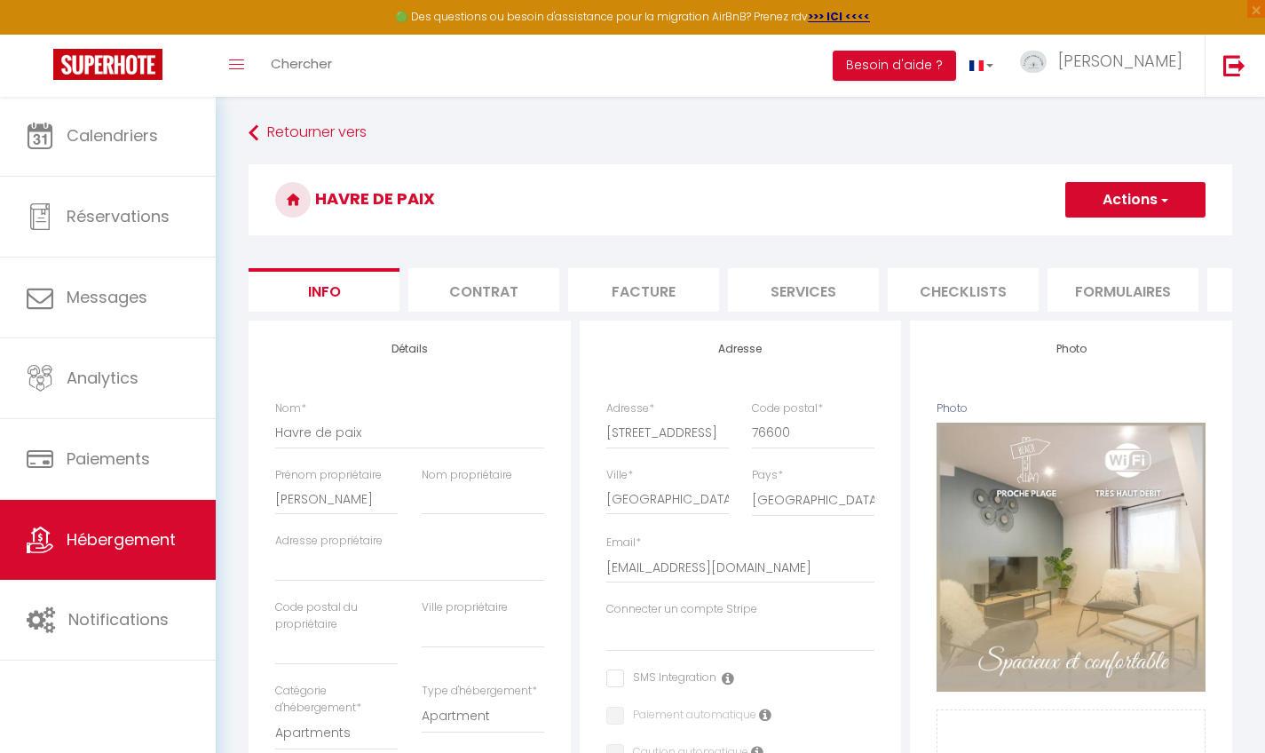
select select
checkbox input "false"
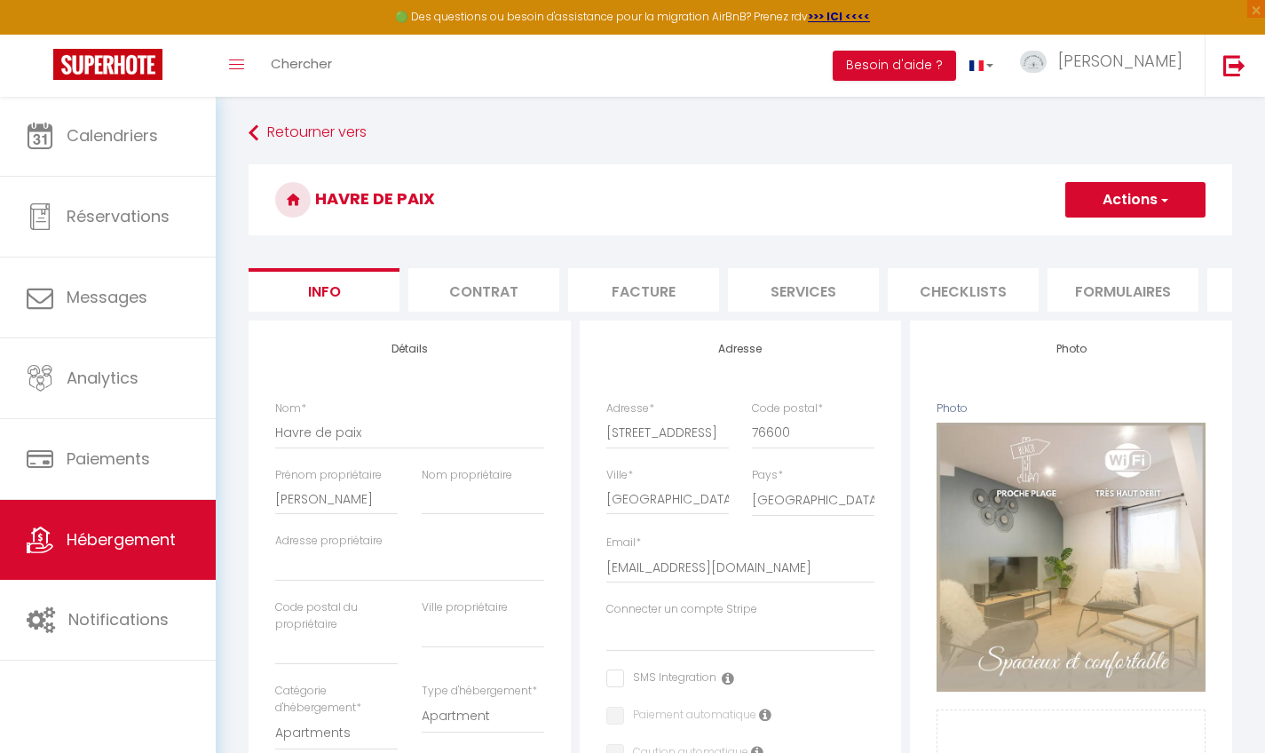
checkbox input "false"
type input "G"
select select
checkbox input "false"
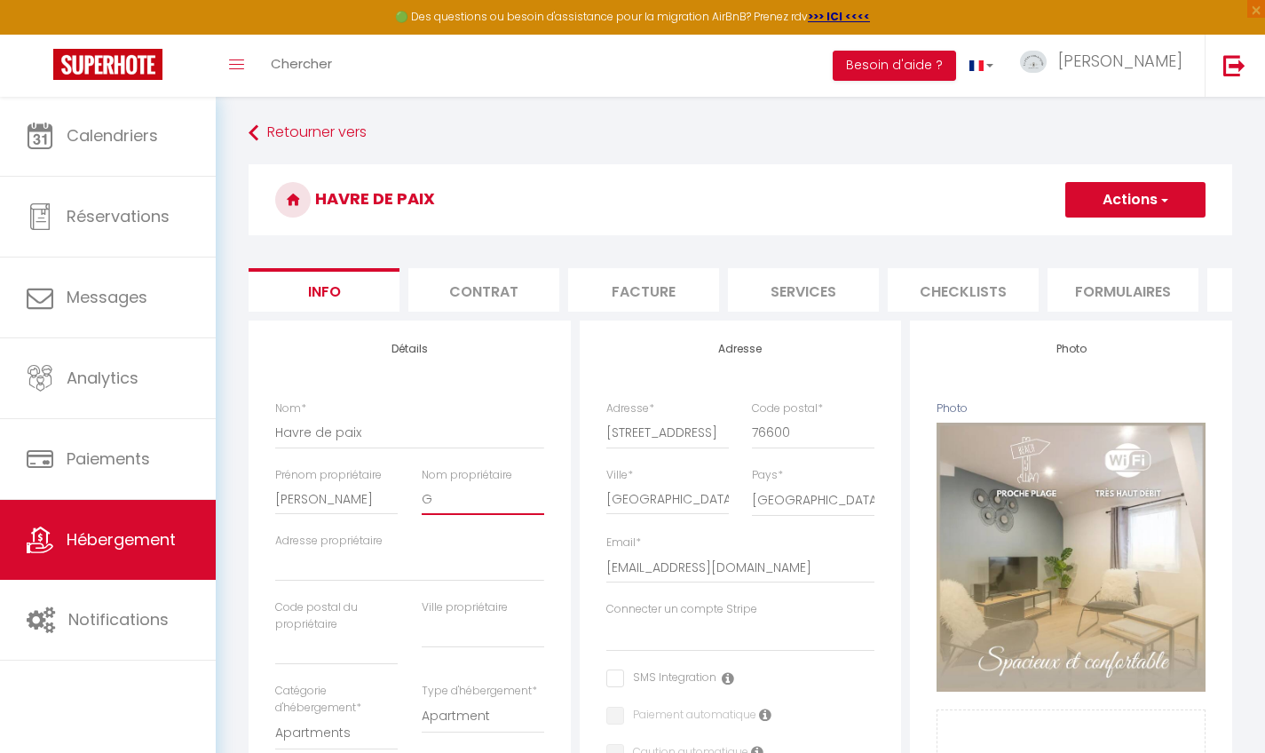
checkbox input "false"
type input "GM"
select select
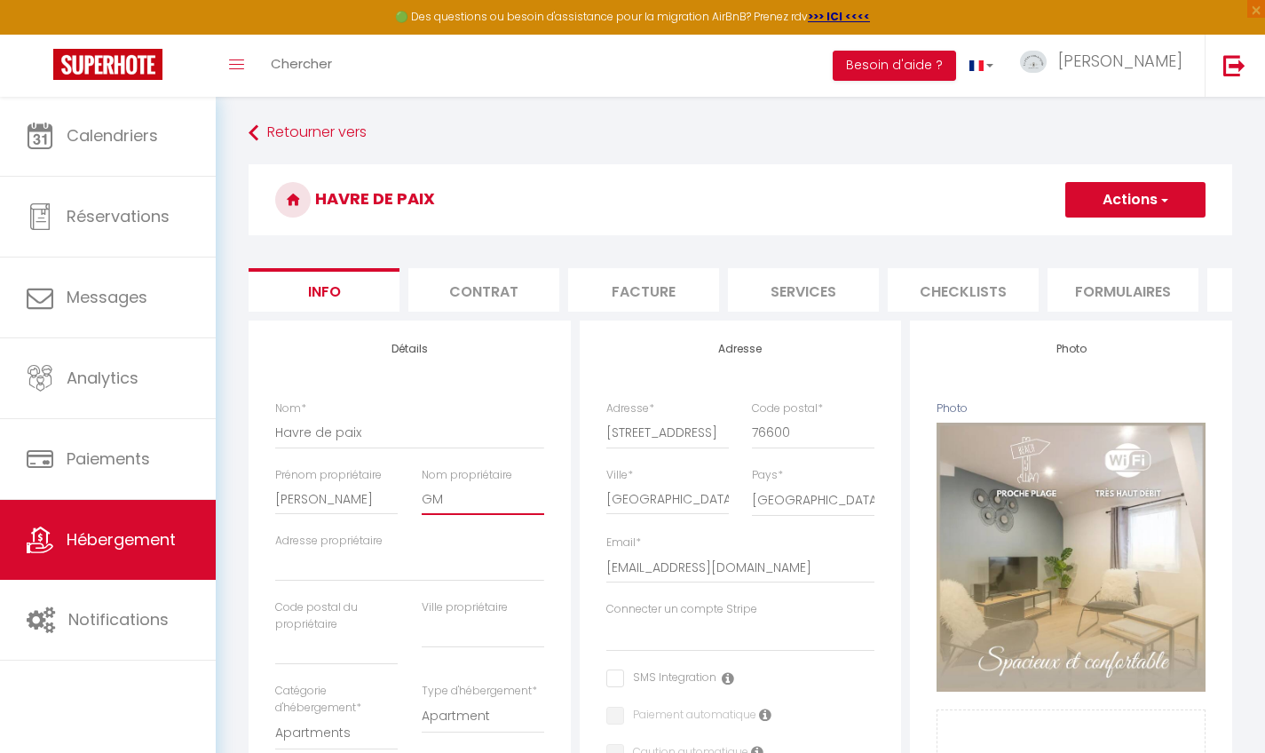
select select
checkbox input "false"
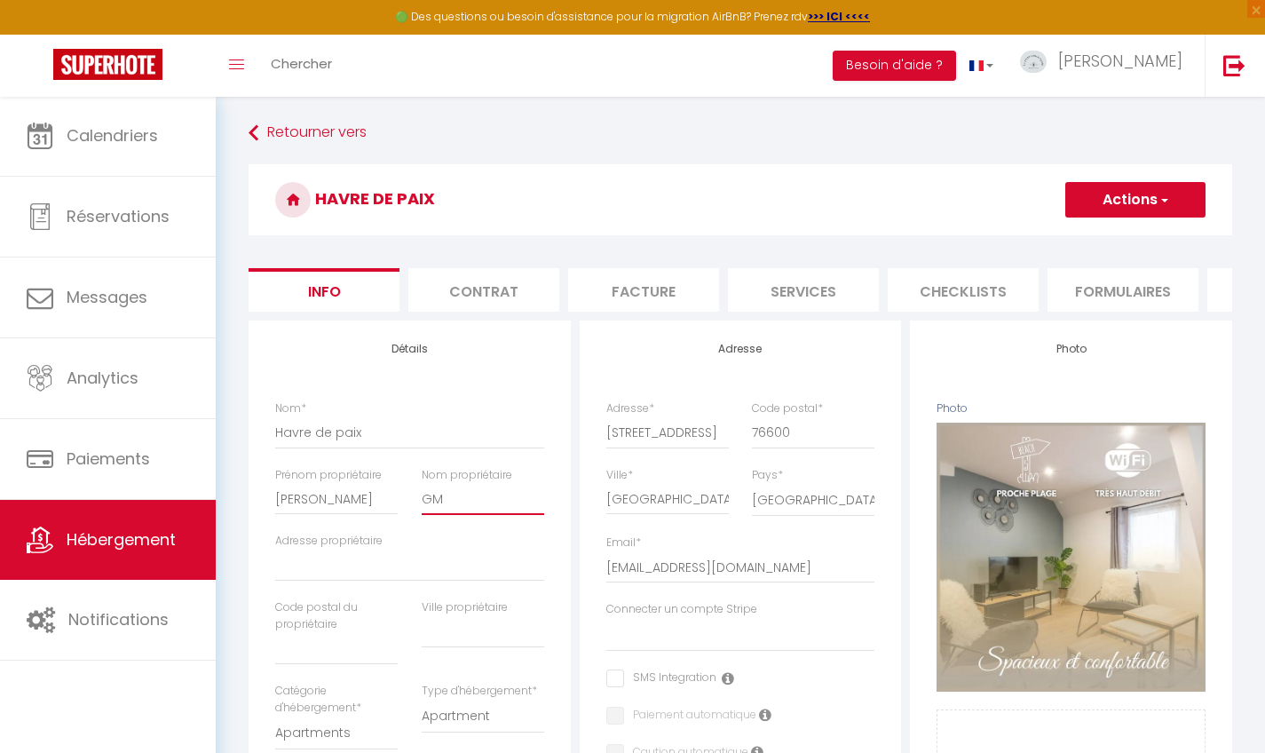
type input "GMA"
select select
checkbox input "false"
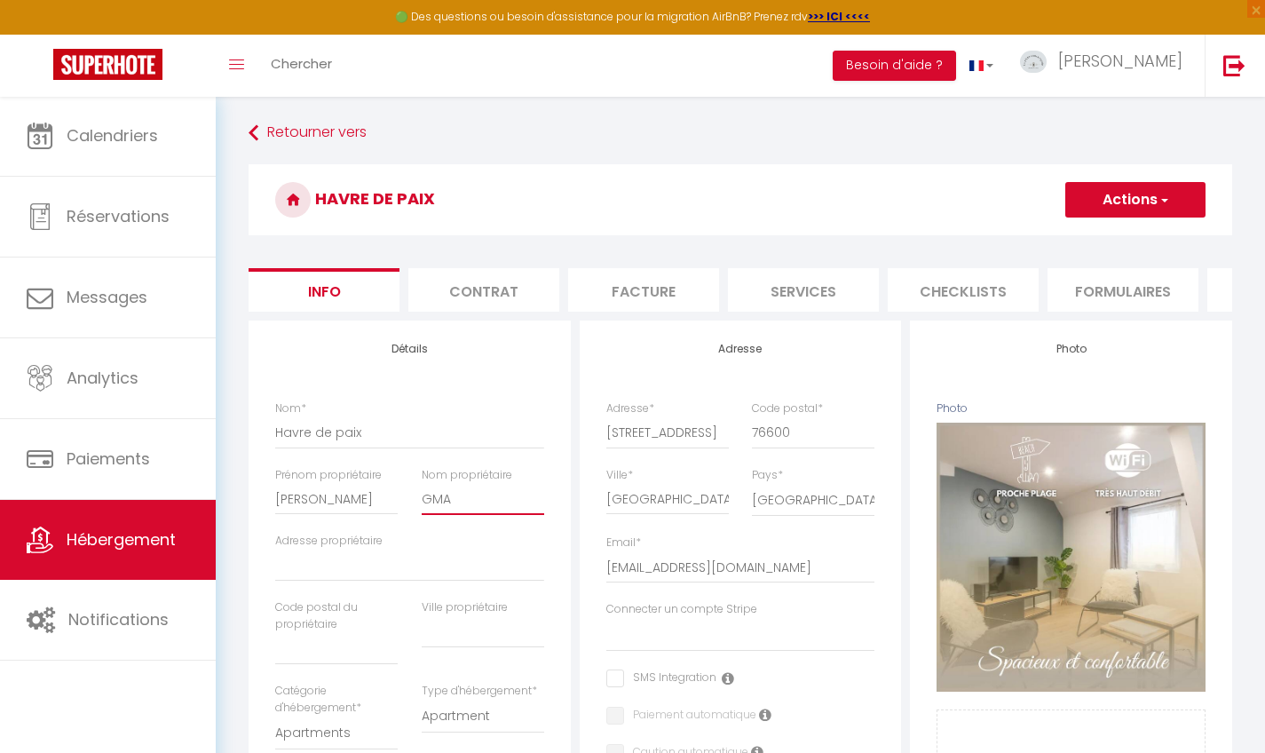
checkbox input "false"
type input "GMAB"
select select
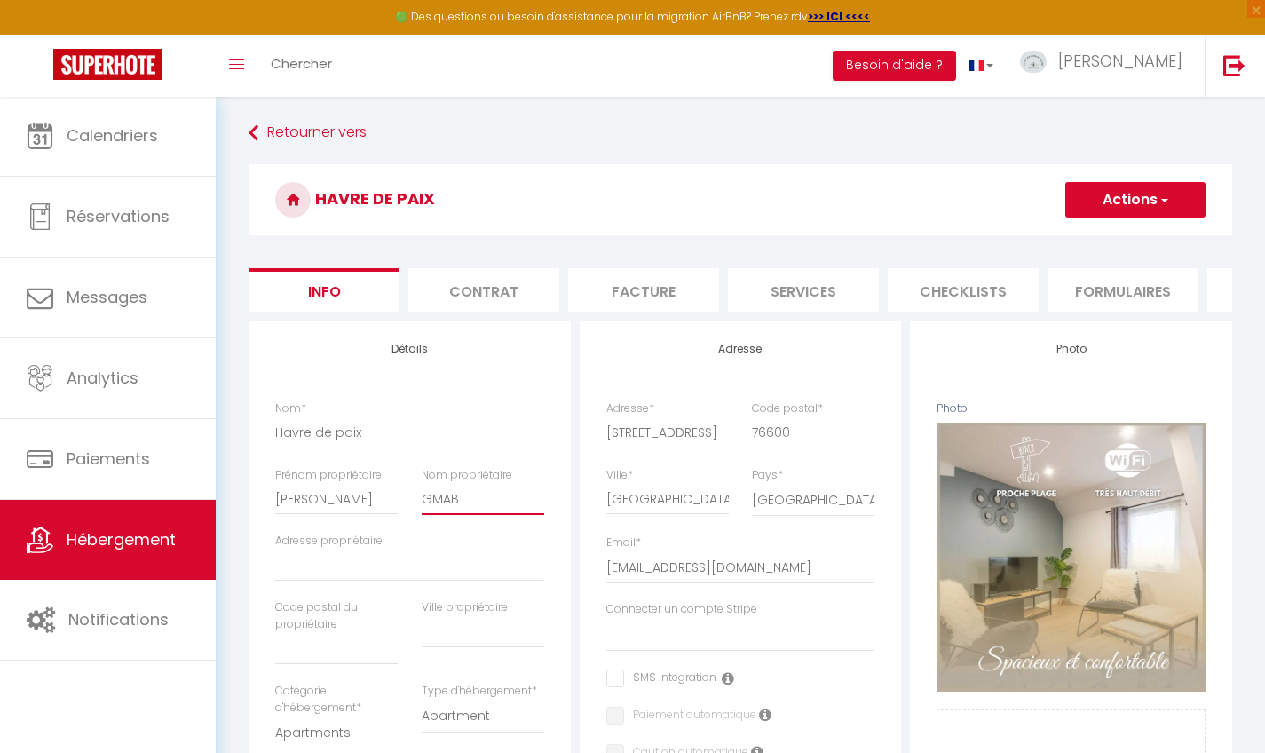
checkbox input "false"
type input "GMABA"
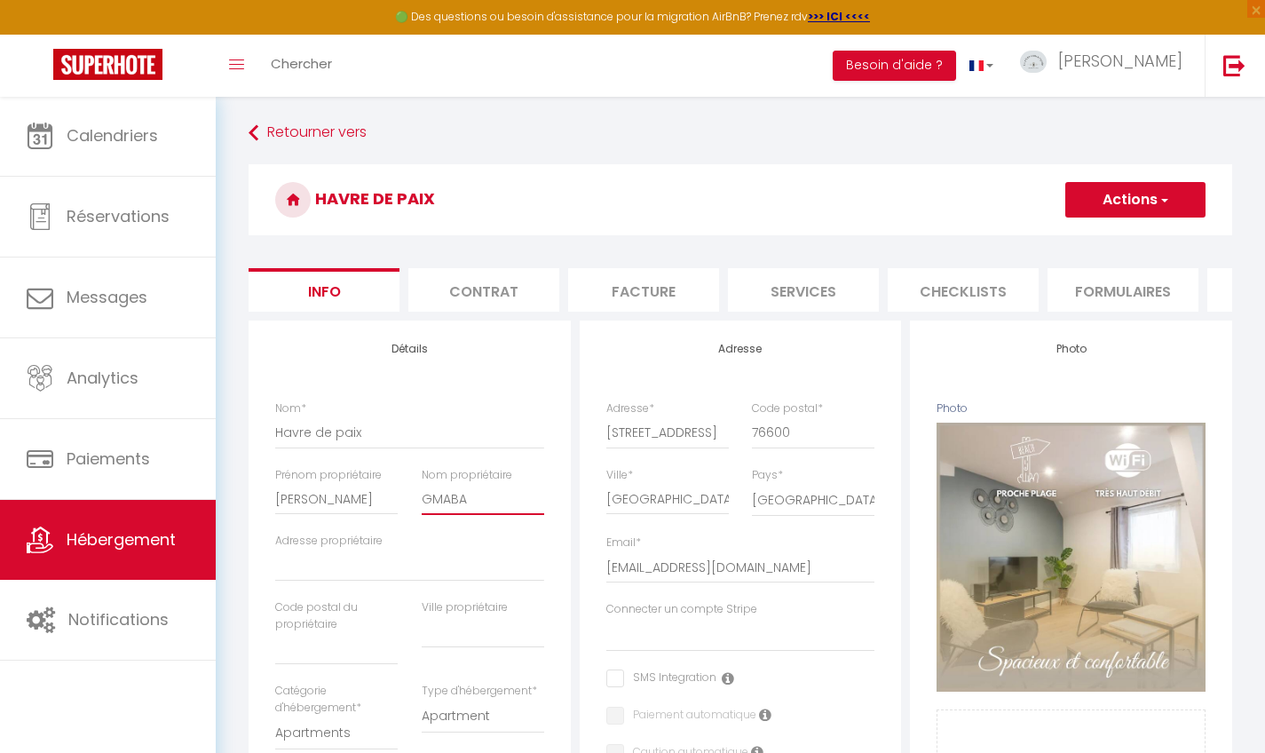
select select
checkbox input "false"
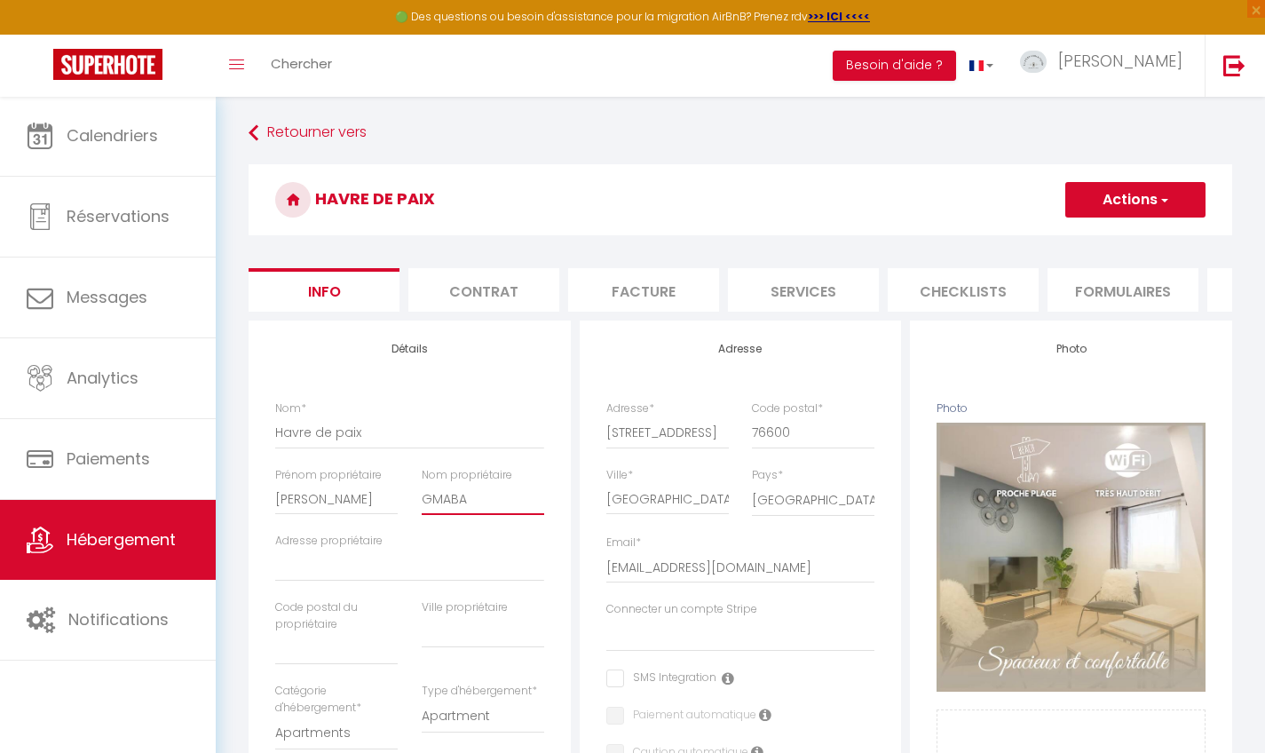
checkbox input "false"
type input "GMAB"
select select
checkbox input "false"
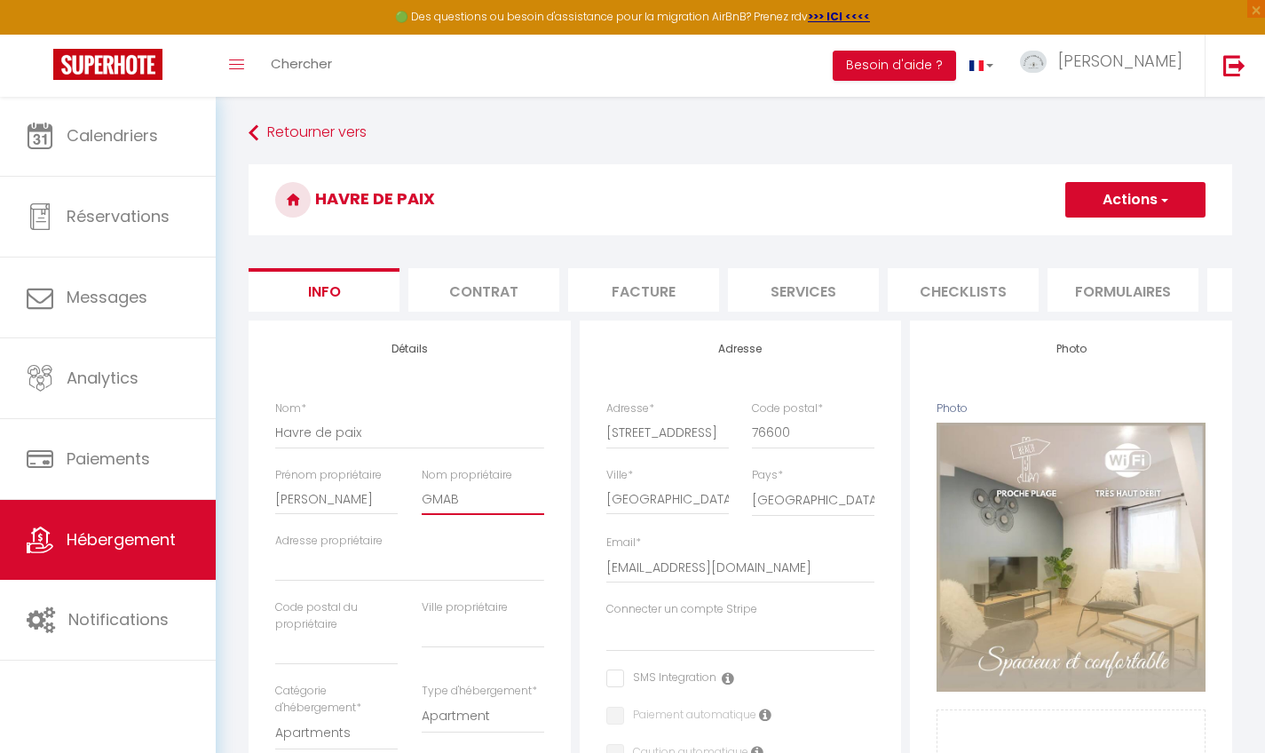
checkbox input "false"
type input "GMA"
select select
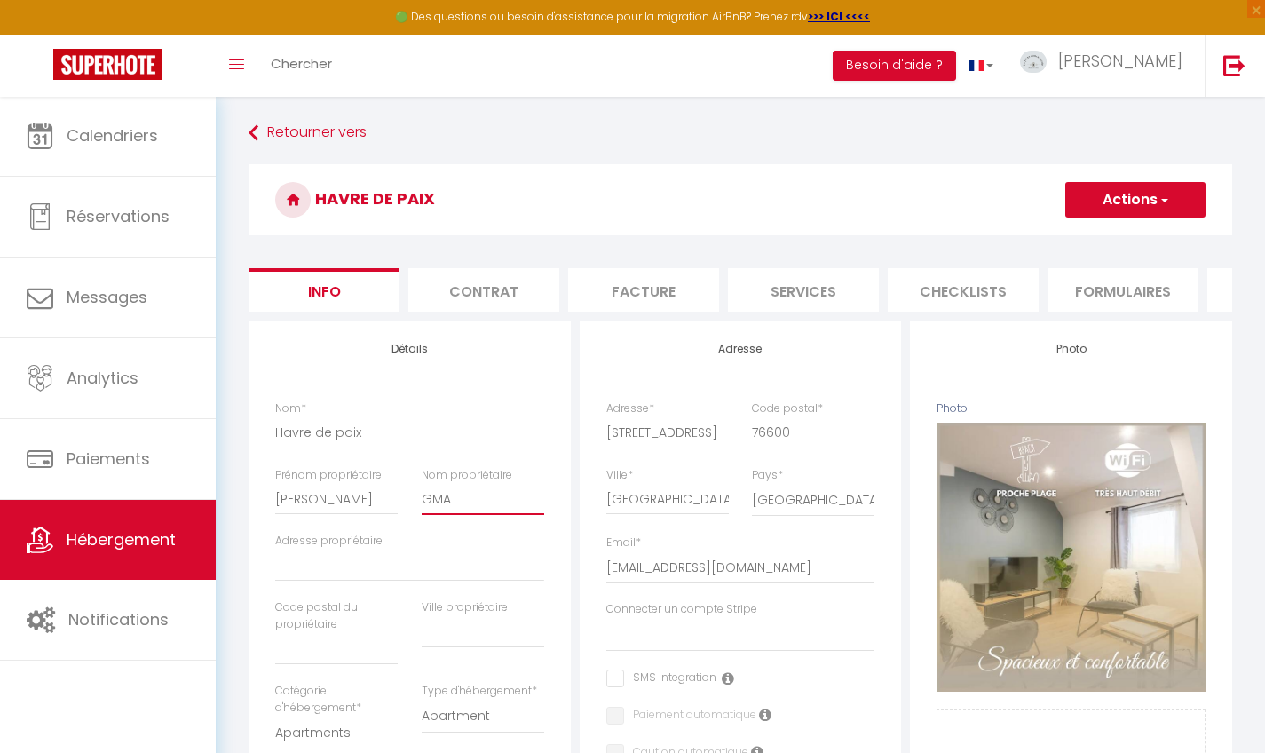
select select
checkbox input "false"
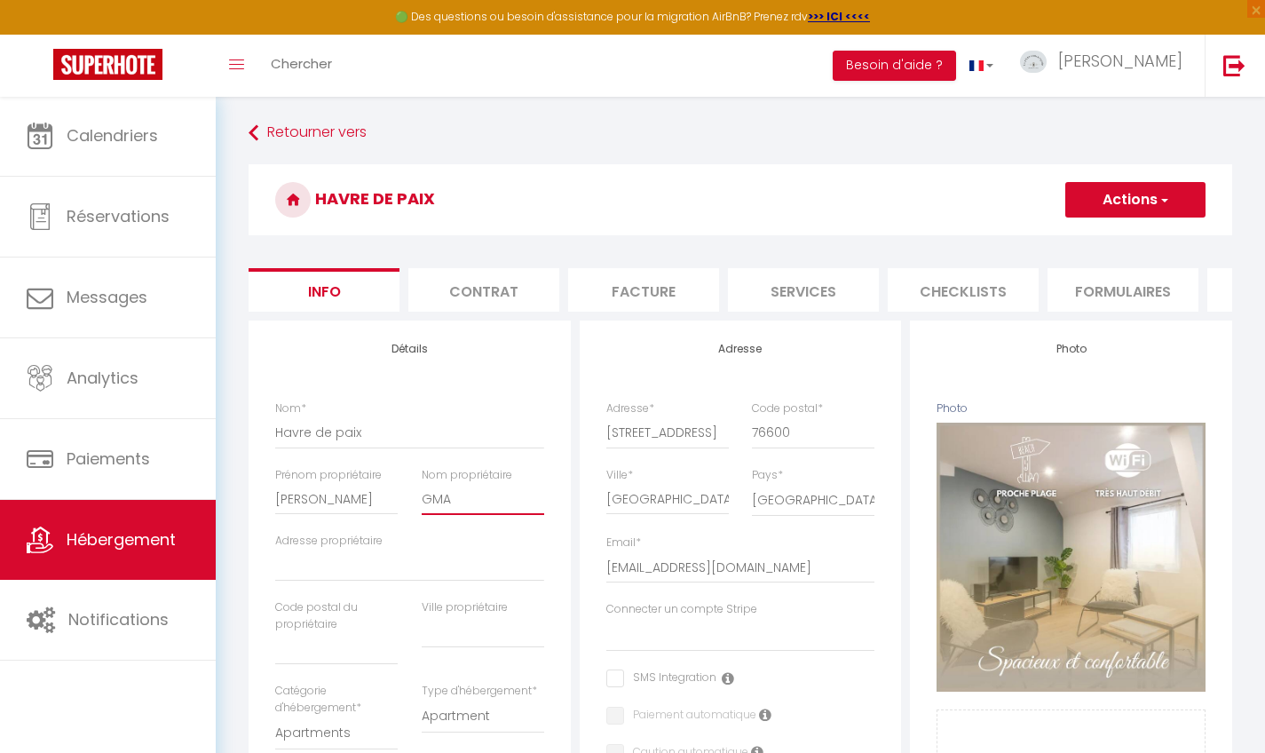
type input "GM"
select select
checkbox input "false"
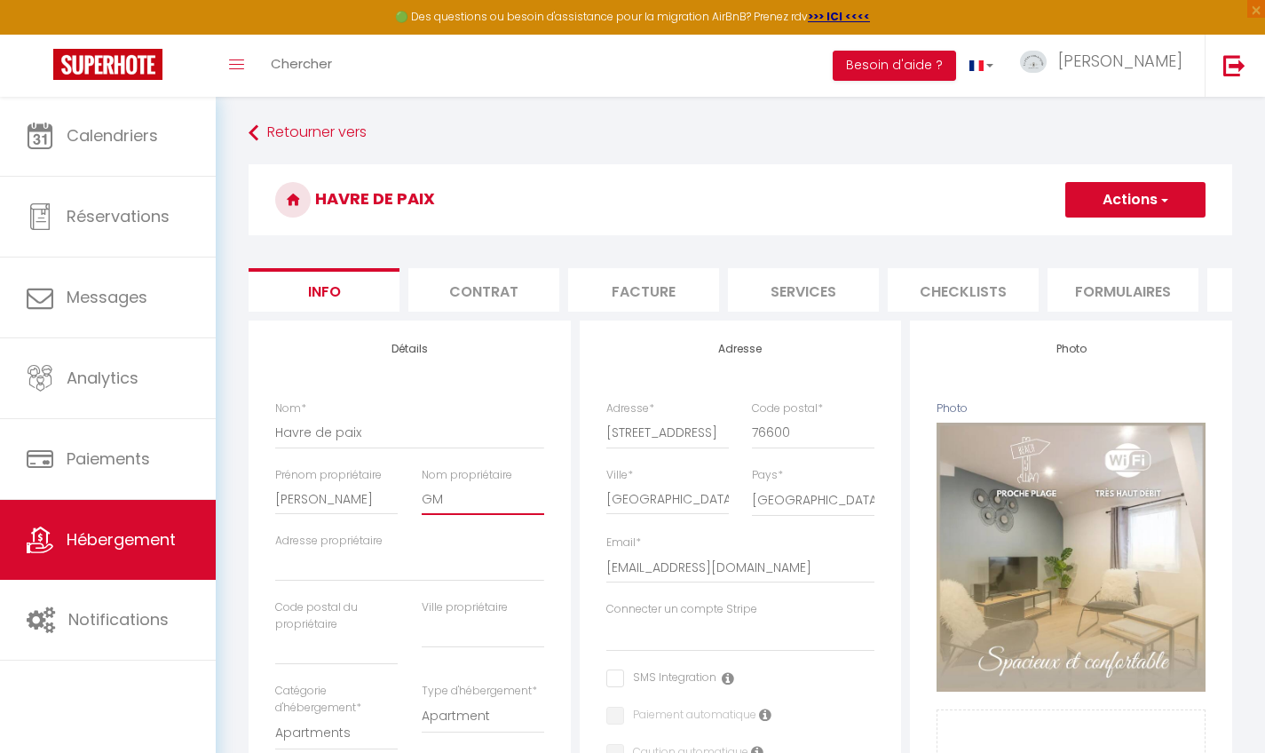
checkbox input "false"
type input "G"
select select
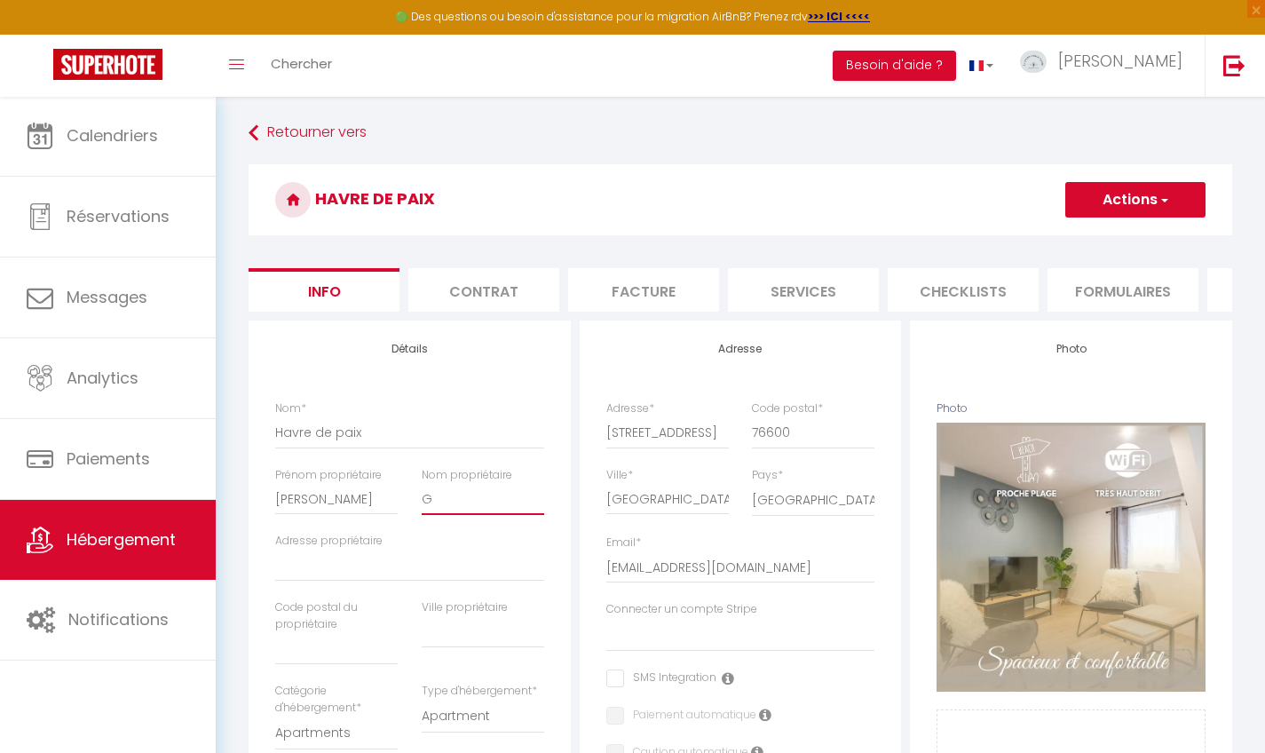
checkbox input "false"
type input "GA"
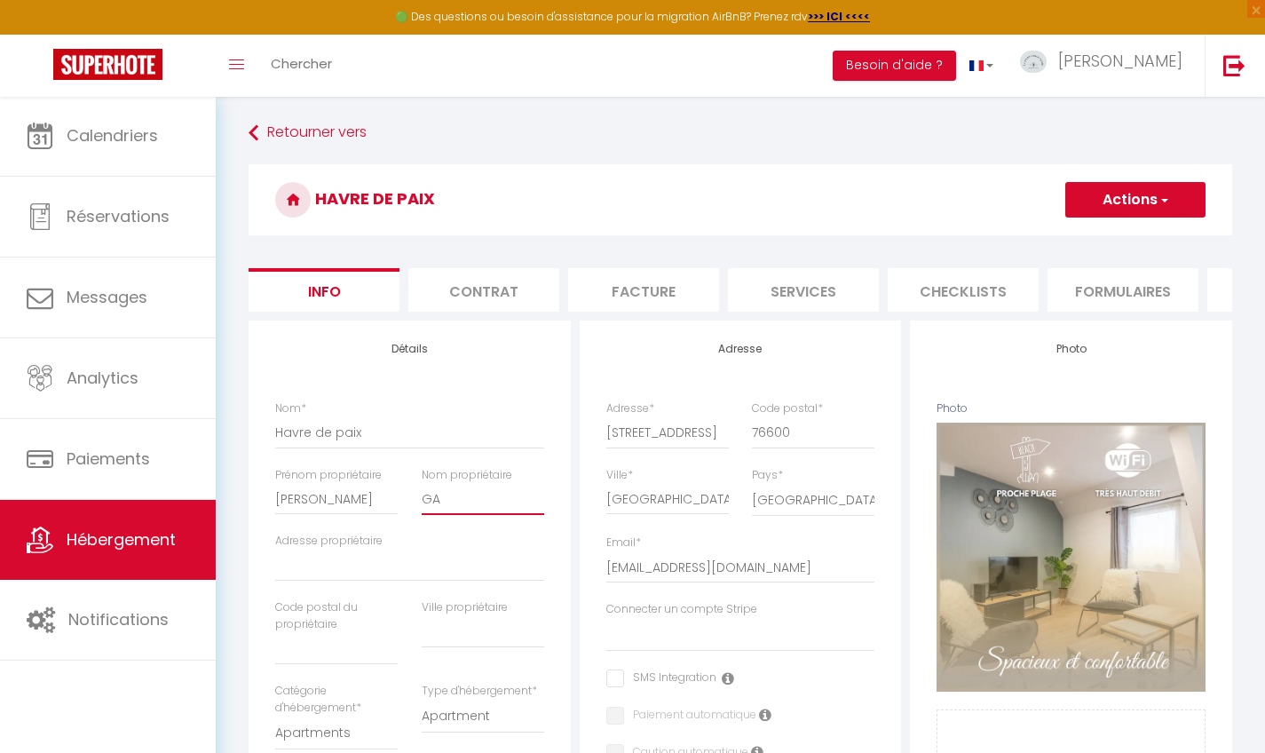
select select
checkbox input "false"
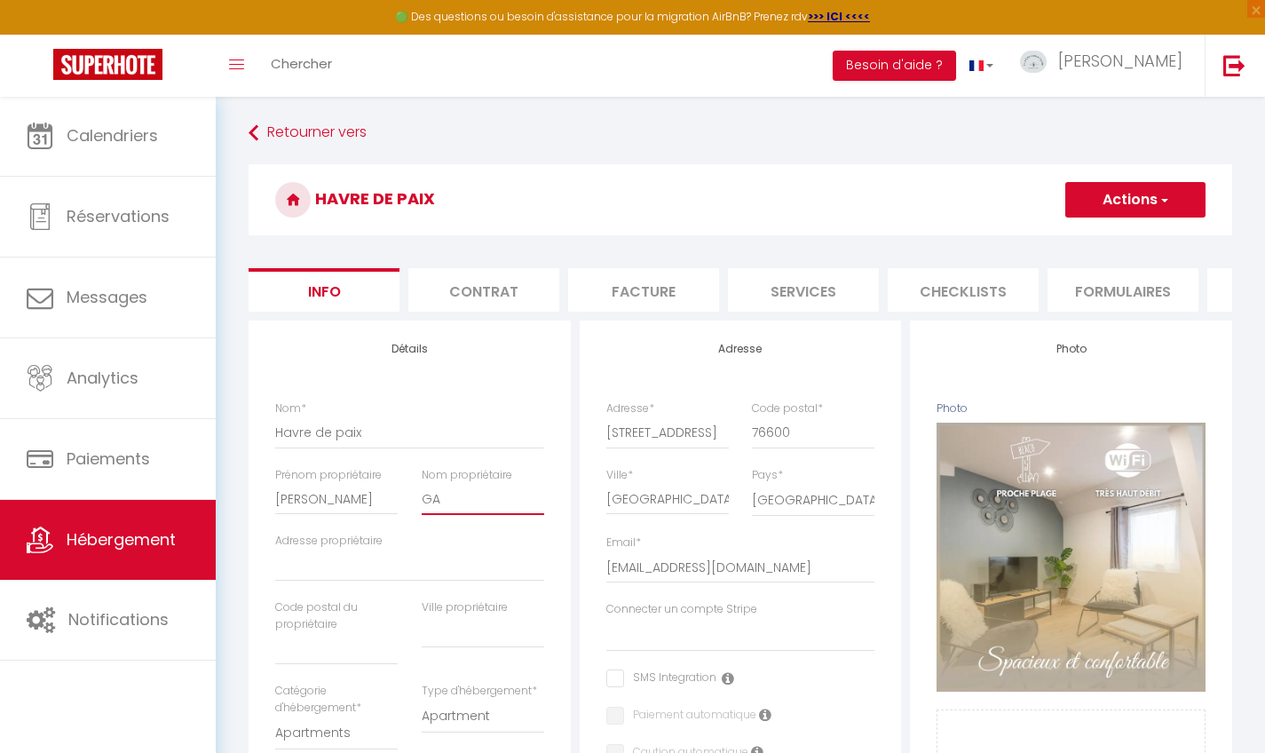
checkbox input "false"
type input "GAM"
select select
checkbox input "false"
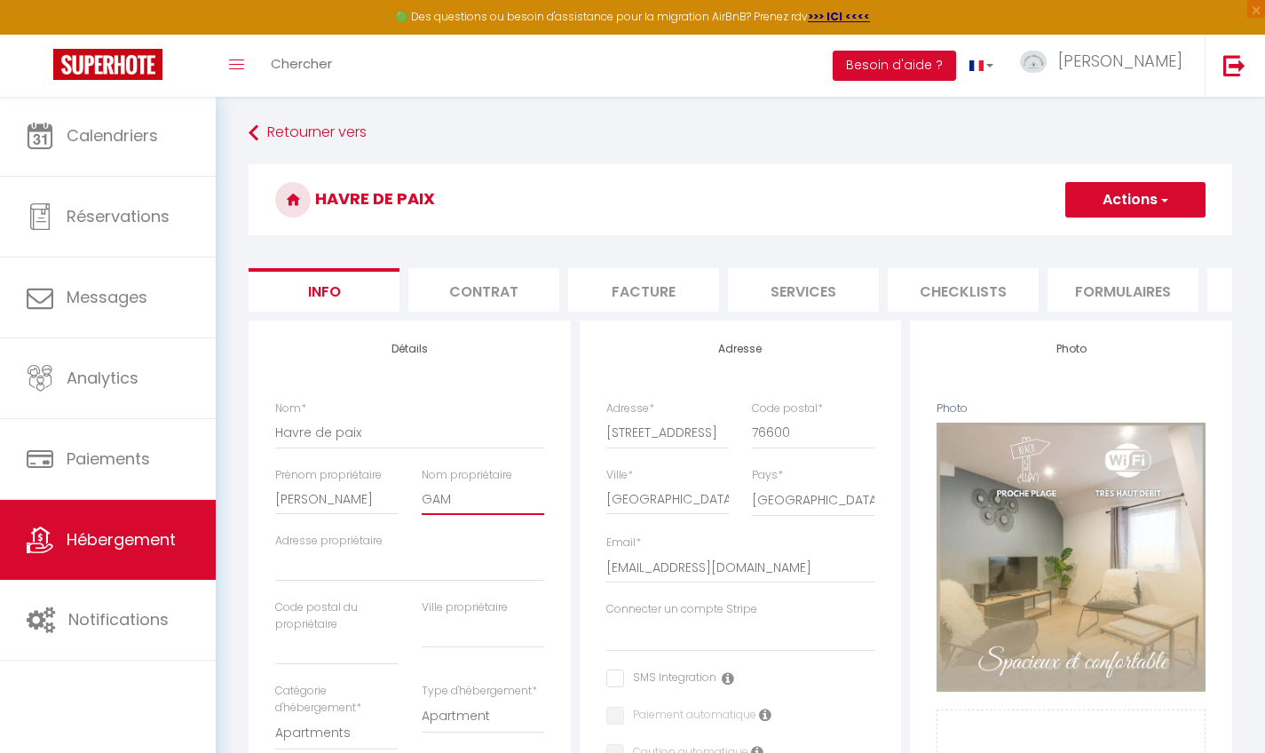
checkbox input "false"
type input "GAMB"
select select
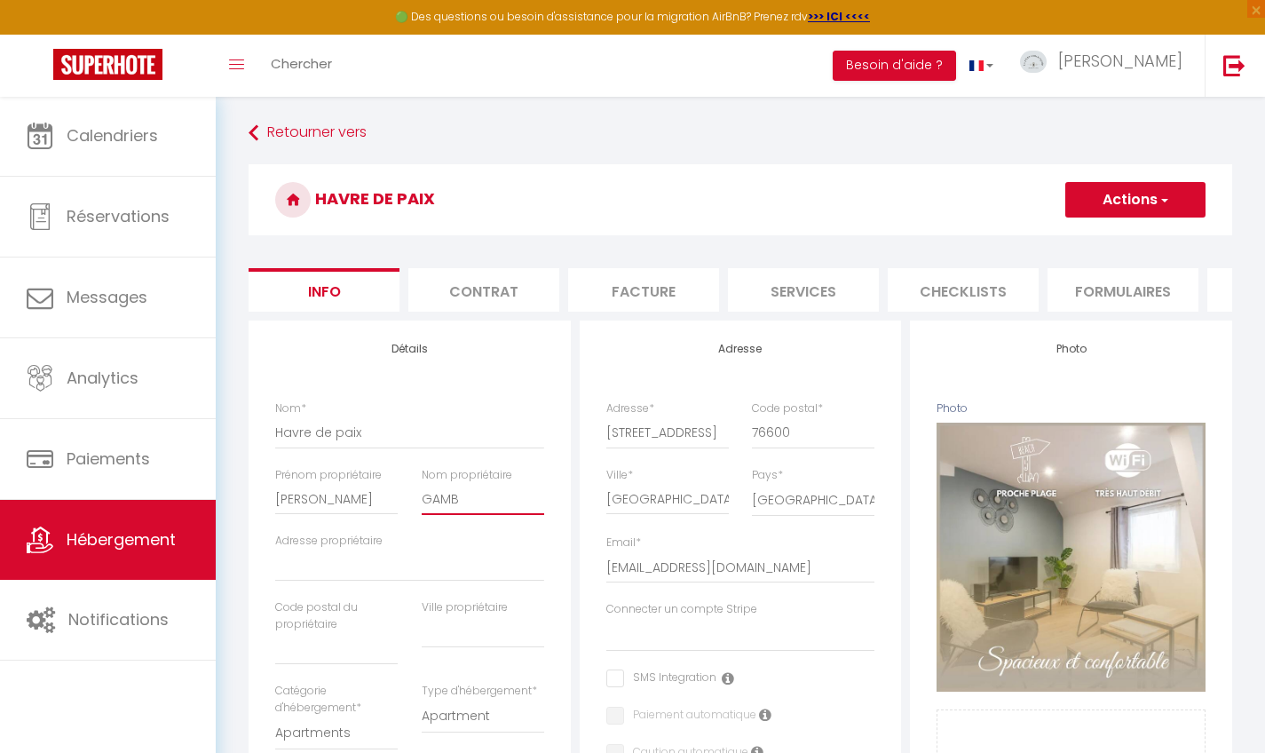
select select
checkbox input "false"
click at [1138, 193] on button "Actions" at bounding box center [1135, 200] width 140 height 36
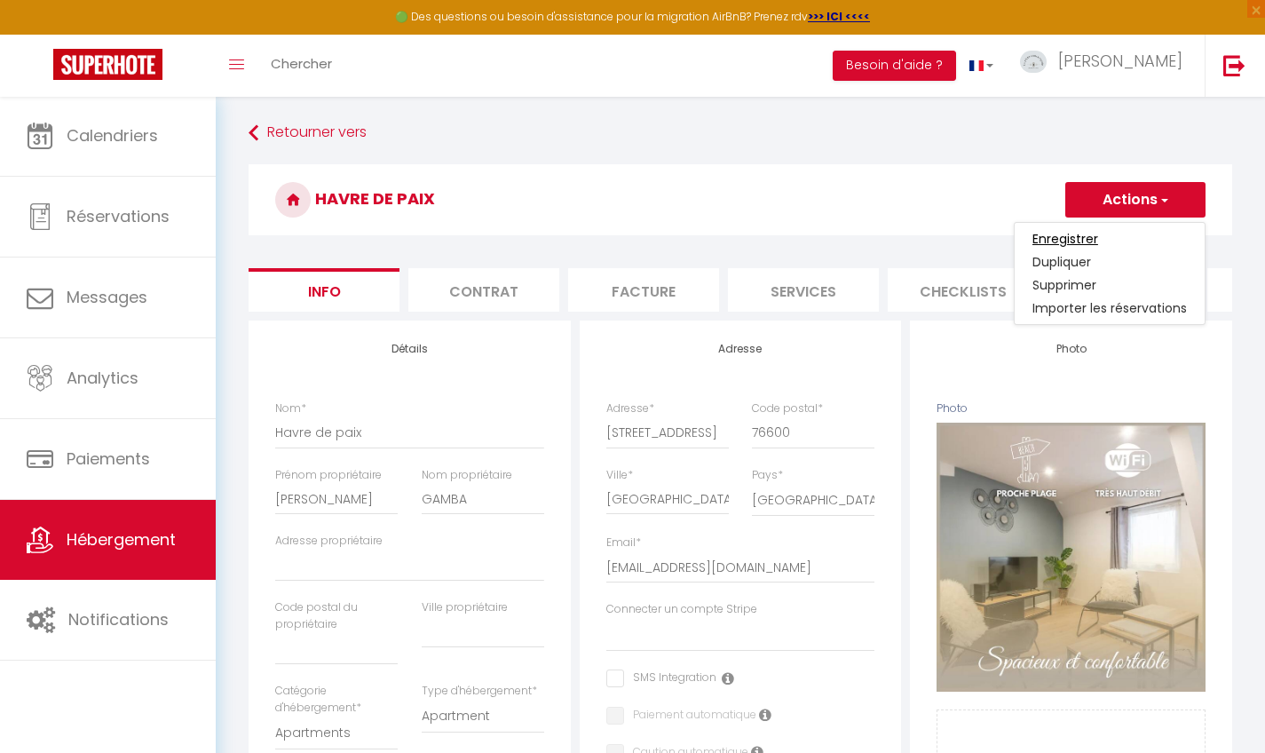
click at [1085, 241] on input "Enregistrer" at bounding box center [1065, 239] width 66 height 18
